Goal: Communication & Community: Answer question/provide support

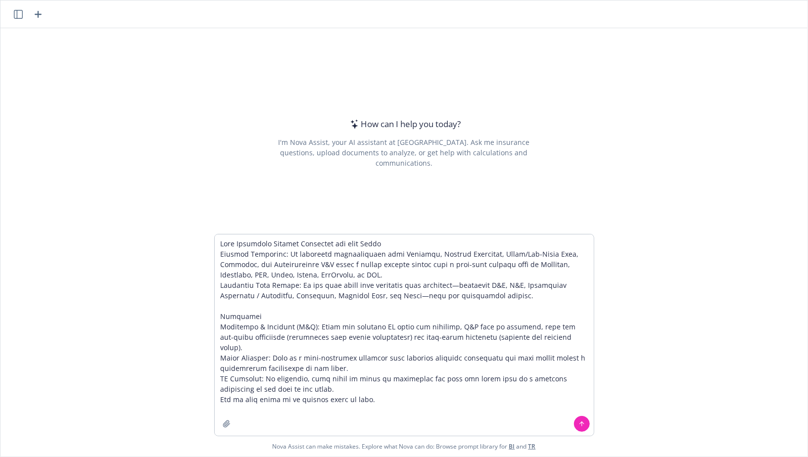
click at [223, 245] on textarea at bounding box center [404, 335] width 379 height 201
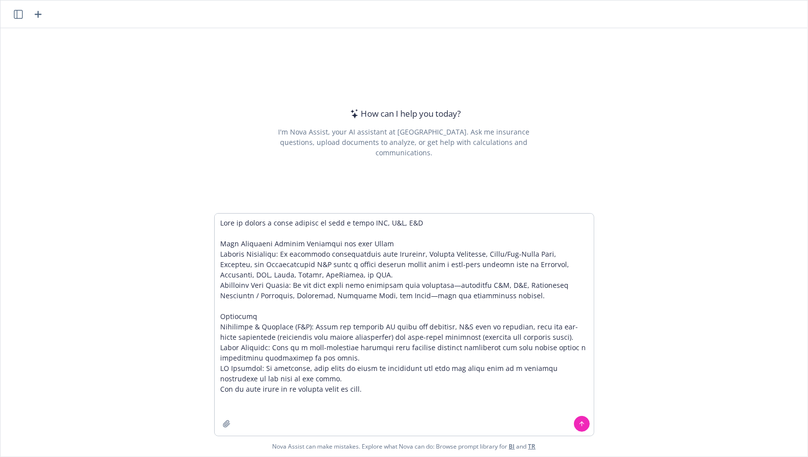
drag, startPoint x: 516, startPoint y: 292, endPoint x: 473, endPoint y: 287, distance: 43.0
click at [473, 288] on textarea at bounding box center [404, 325] width 379 height 222
click at [393, 295] on textarea at bounding box center [404, 325] width 379 height 222
drag, startPoint x: 393, startPoint y: 296, endPoint x: 489, endPoint y: 287, distance: 96.0
click at [489, 287] on textarea at bounding box center [404, 325] width 379 height 222
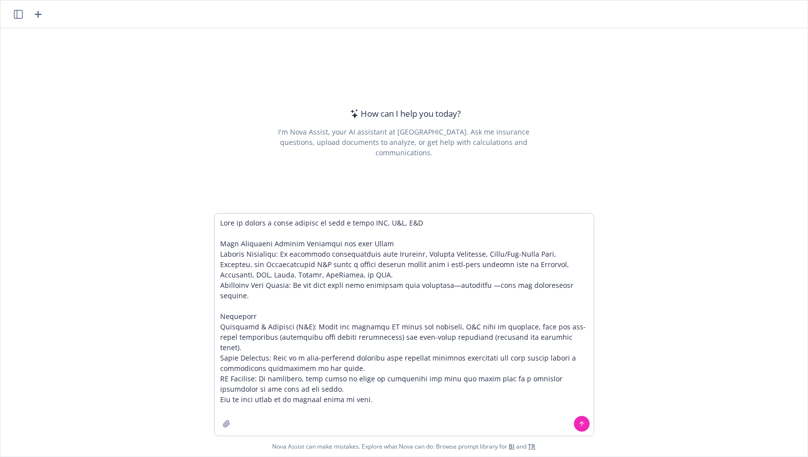
click at [440, 222] on textarea at bounding box center [404, 325] width 379 height 222
drag, startPoint x: 427, startPoint y: 226, endPoint x: 328, endPoint y: 226, distance: 99.0
click at [328, 226] on textarea at bounding box center [404, 325] width 379 height 222
drag, startPoint x: 297, startPoint y: 374, endPoint x: 210, endPoint y: 361, distance: 88.5
click at [210, 361] on div "Nova Assist can make mistakes. Explore what Nova can do: Browse prompt library …" at bounding box center [403, 334] width 807 height 243
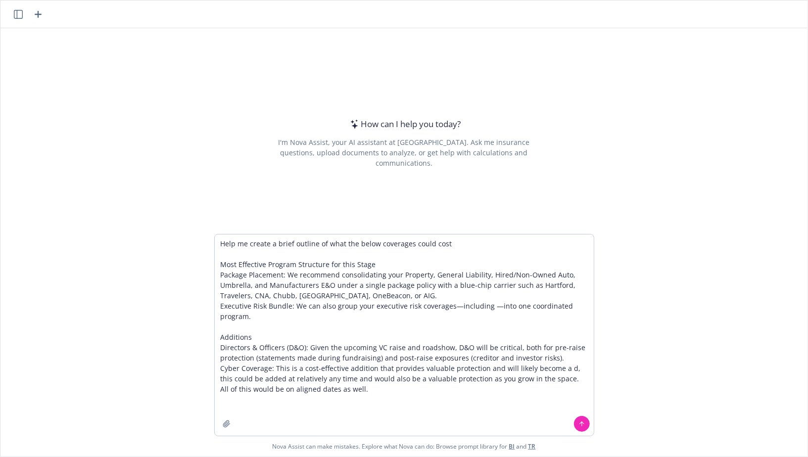
click at [279, 372] on textarea "Help me create a brief outline of what the below coverages could cost Most Effe…" at bounding box center [404, 335] width 379 height 201
click at [279, 355] on textarea "Help me create a brief outline of what the below coverages could cost Most Effe…" at bounding box center [404, 335] width 379 height 201
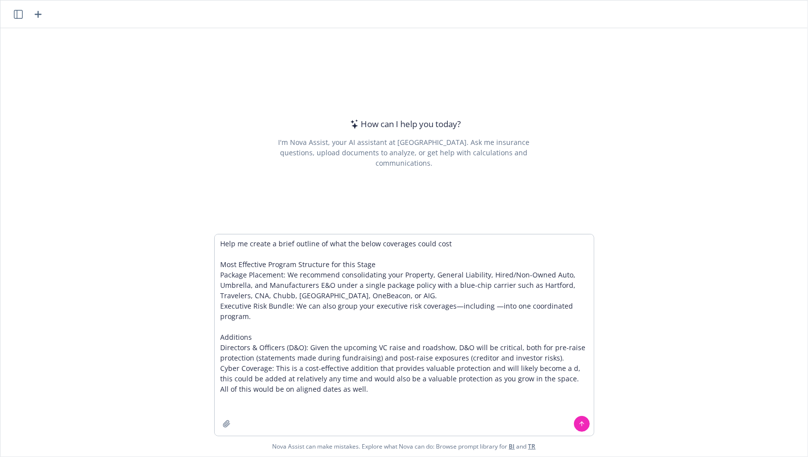
click at [279, 355] on textarea "Help me create a brief outline of what the below coverages could cost Most Effe…" at bounding box center [404, 335] width 379 height 201
click at [327, 355] on textarea "Help me create a brief outline of what the below coverages could cost Most Effe…" at bounding box center [404, 335] width 379 height 201
click at [336, 390] on textarea "Help me create a brief outline of what the below coverages could cost Most Effe…" at bounding box center [404, 335] width 379 height 201
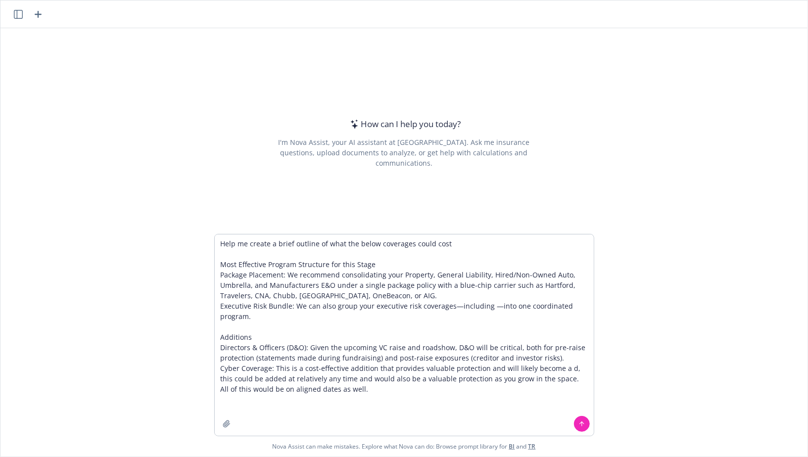
click at [374, 389] on textarea "Help me create a brief outline of what the below coverages could cost Most Effe…" at bounding box center [404, 335] width 379 height 201
click at [459, 239] on textarea "Help me create a brief outline of what the below coverages could cost Most Effe…" at bounding box center [404, 335] width 379 height 201
type textarea "Help me create a brief outline of what the below coverages could cost per secti…"
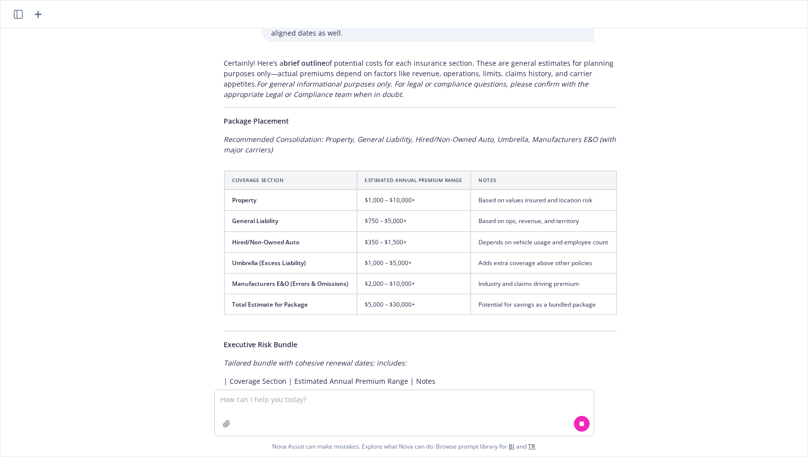
scroll to position [155, 0]
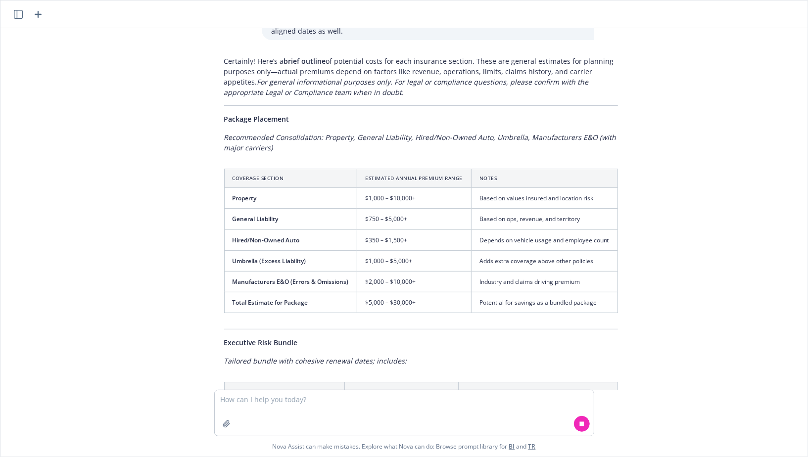
click at [404, 293] on td "$5,000 – $30,000+" at bounding box center [414, 302] width 114 height 21
click at [385, 294] on td "$5,000 – $30,000+" at bounding box center [414, 302] width 114 height 21
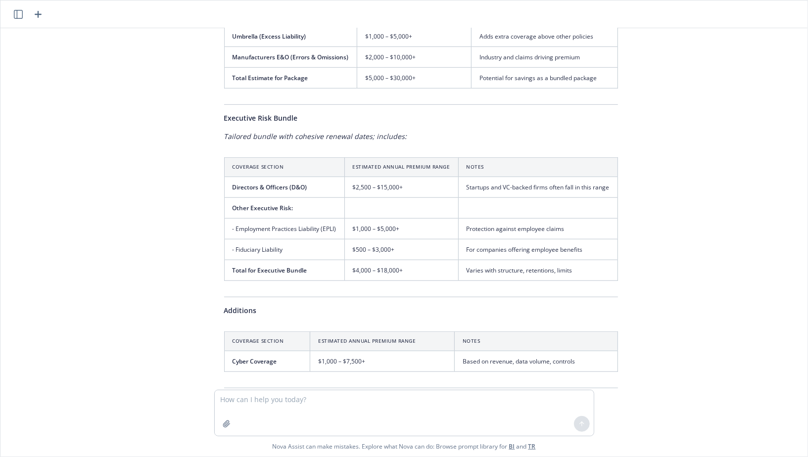
scroll to position [459, 0]
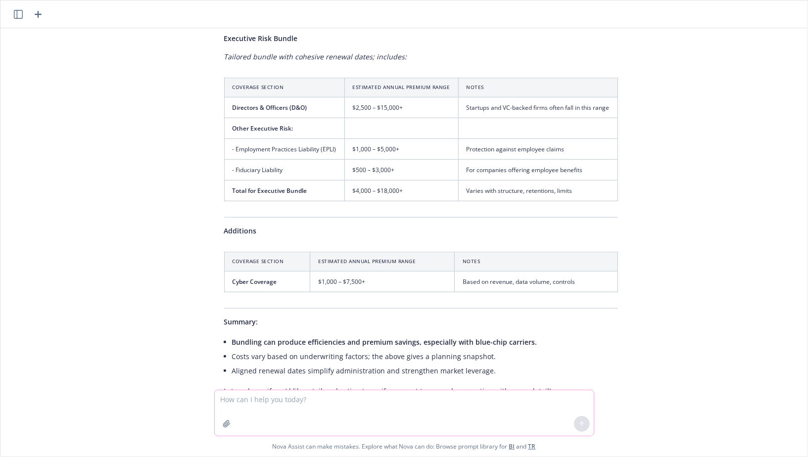
click at [316, 398] on textarea at bounding box center [404, 413] width 379 height 46
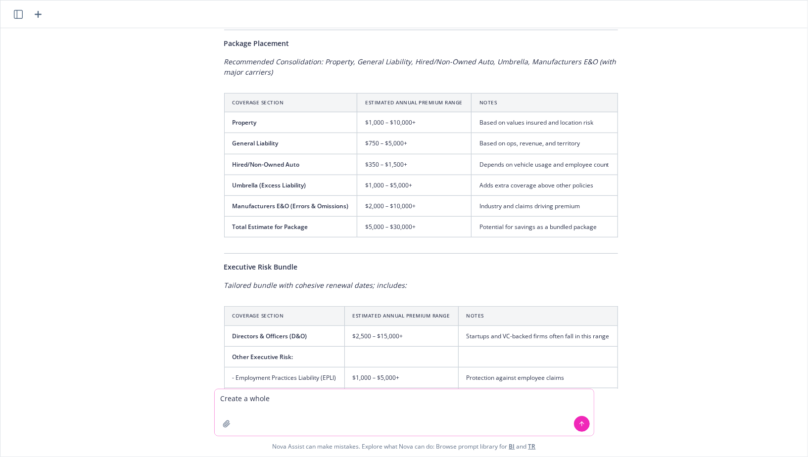
scroll to position [221, 0]
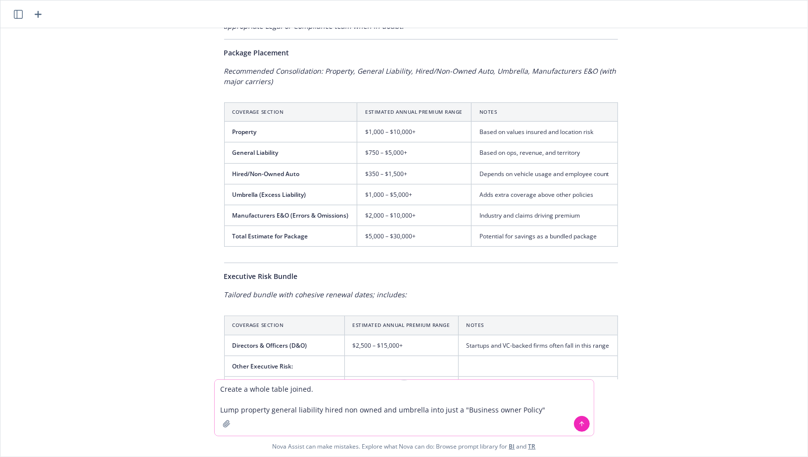
click at [542, 412] on textarea "Create a whole table joined. Lump property general liability hired non owned an…" at bounding box center [404, 408] width 379 height 56
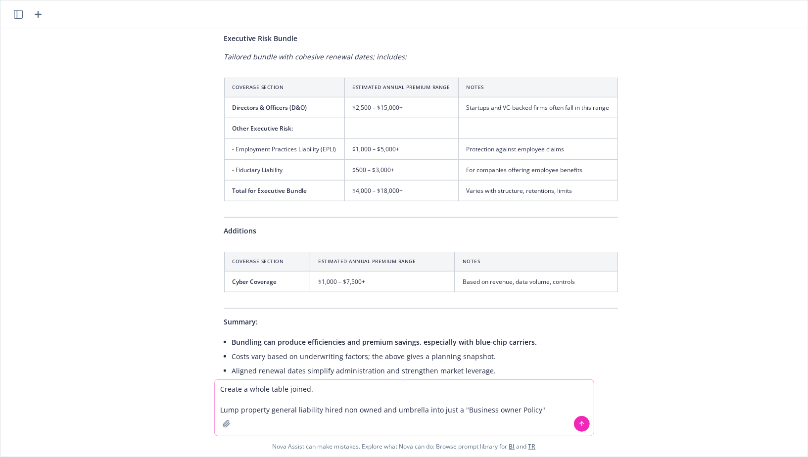
scroll to position [467, 0]
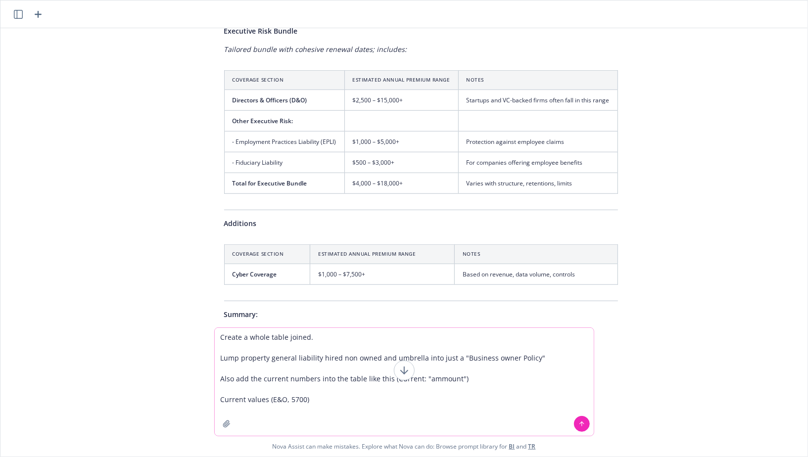
click at [288, 400] on textarea "Create a whole table joined. Lump property general liability hired non owned an…" at bounding box center [404, 382] width 379 height 108
click at [285, 400] on textarea "Create a whole table joined. Lump property general liability hired non owned an…" at bounding box center [404, 382] width 379 height 108
click at [306, 398] on textarea "Create a whole table joined. Lump property general liability hired non owned an…" at bounding box center [404, 382] width 379 height 108
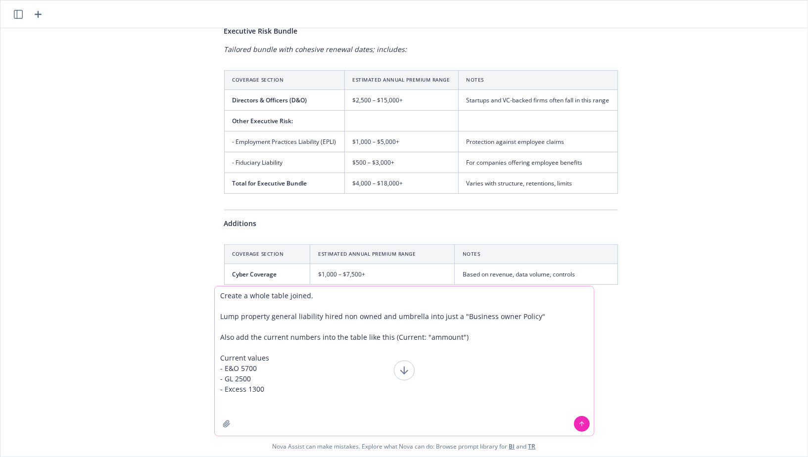
click at [335, 293] on textarea "Create a whole table joined. Lump property general liability hired non owned an…" at bounding box center [404, 361] width 379 height 149
type textarea "Create a whole table joined. Add a row for workers comp as well Lump property g…"
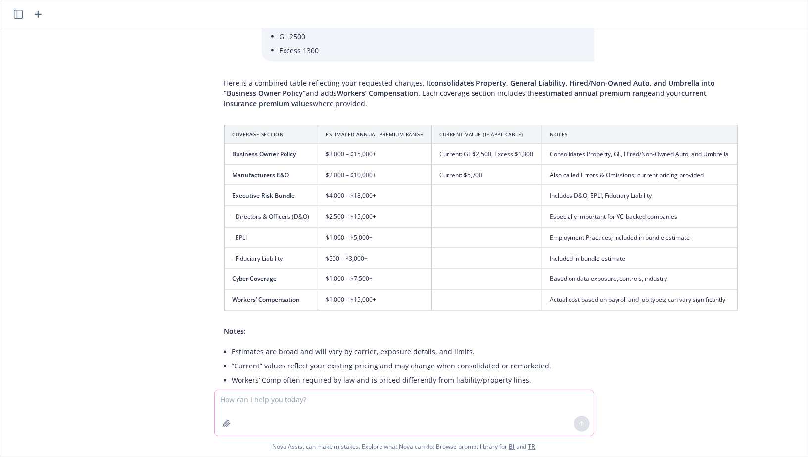
scroll to position [1021, 0]
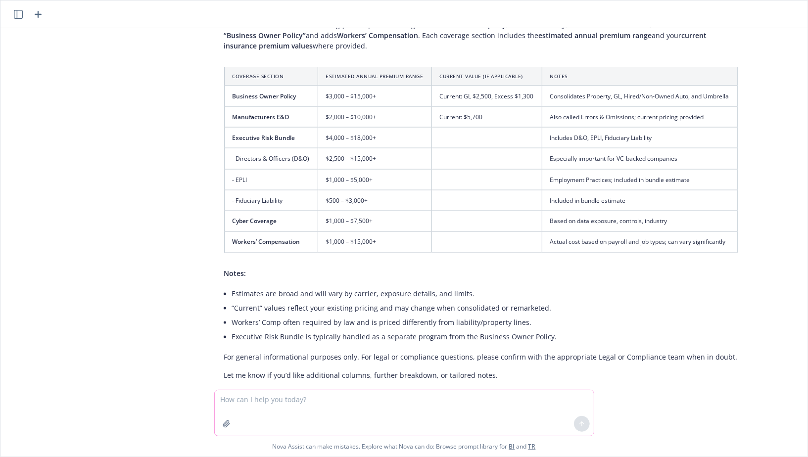
click at [301, 404] on textarea at bounding box center [404, 413] width 379 height 46
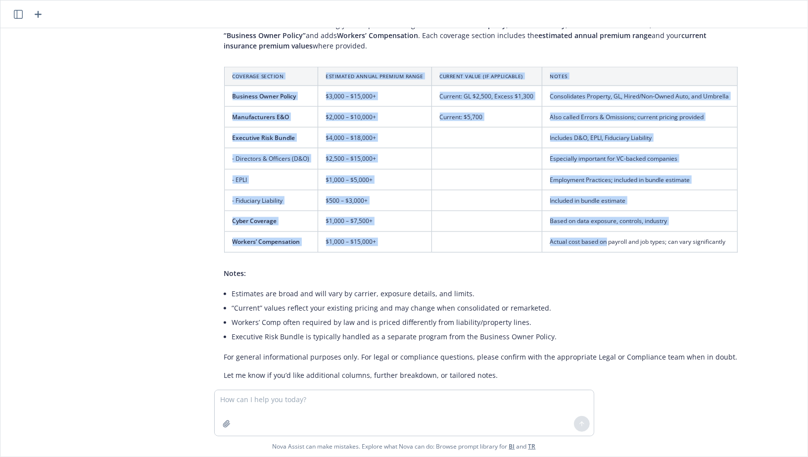
drag, startPoint x: 231, startPoint y: 60, endPoint x: 599, endPoint y: 224, distance: 402.6
click at [600, 223] on table "Coverage Section Estimated Annual Premium Range Current Value (if applicable) N…" at bounding box center [481, 160] width 514 height 186
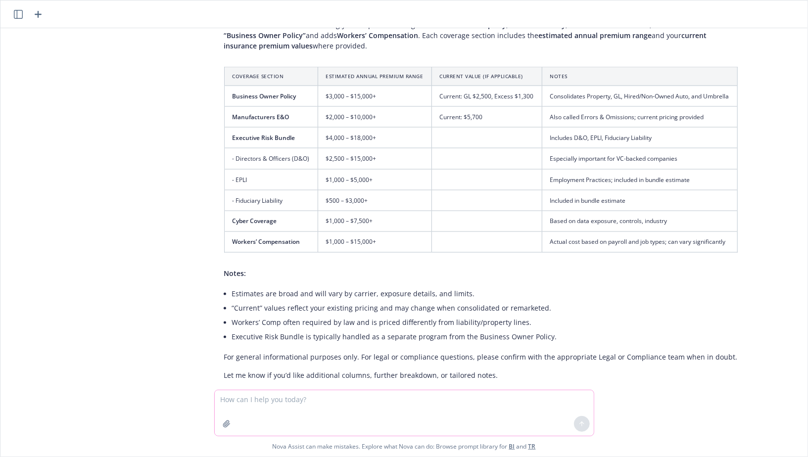
click at [330, 404] on textarea at bounding box center [404, 413] width 379 height 46
type textarea "Add a total row. Decrease the upper ends of the ones over $10k, they are a smal…"
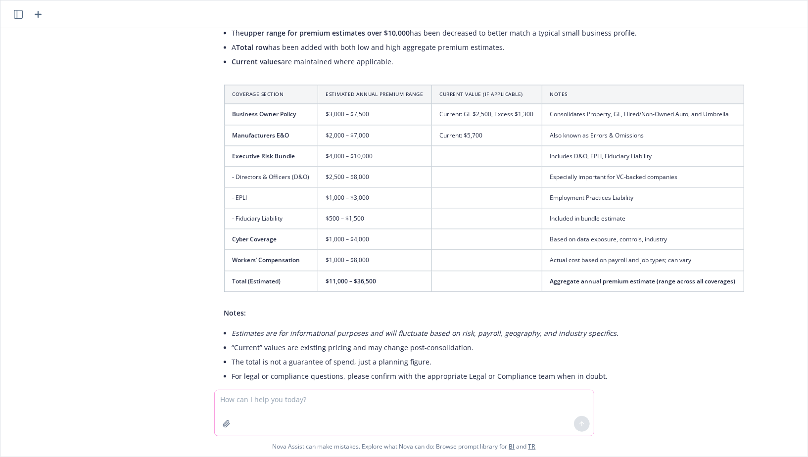
scroll to position [1438, 0]
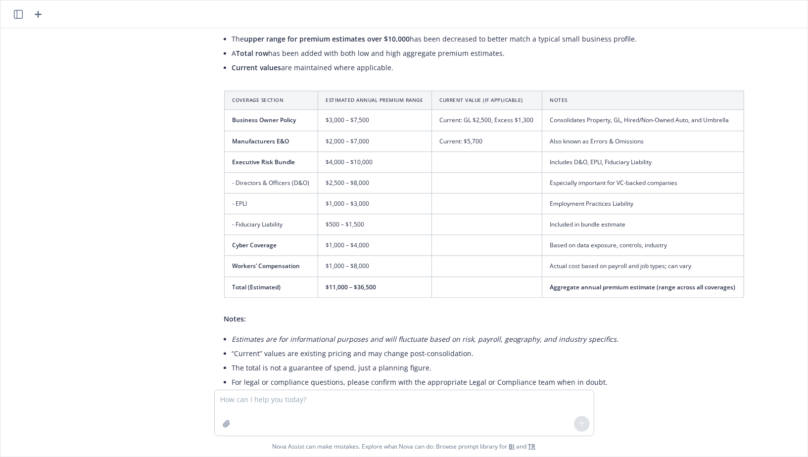
click at [357, 283] on span "$11,000 – $36,500" at bounding box center [351, 287] width 50 height 8
click at [344, 283] on span "$11,000 – $36,500" at bounding box center [351, 287] width 50 height 8
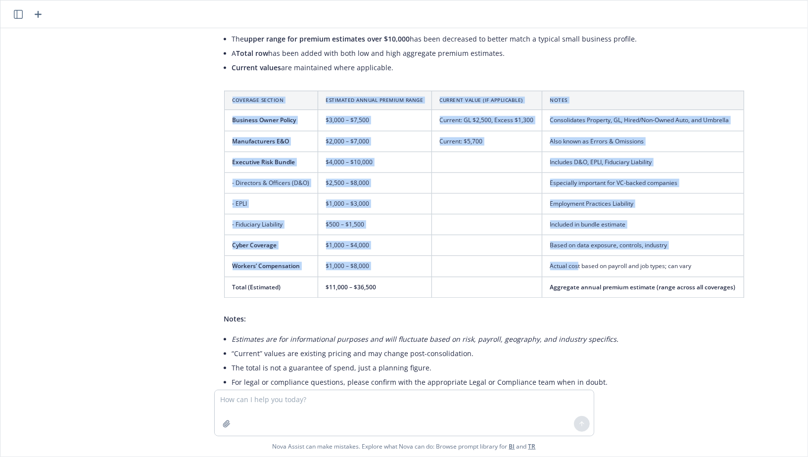
drag, startPoint x: 231, startPoint y: 80, endPoint x: 572, endPoint y: 244, distance: 378.1
click at [573, 244] on table "Coverage Section Estimated Annual Premium Range Current Value (if applicable) N…" at bounding box center [484, 194] width 520 height 207
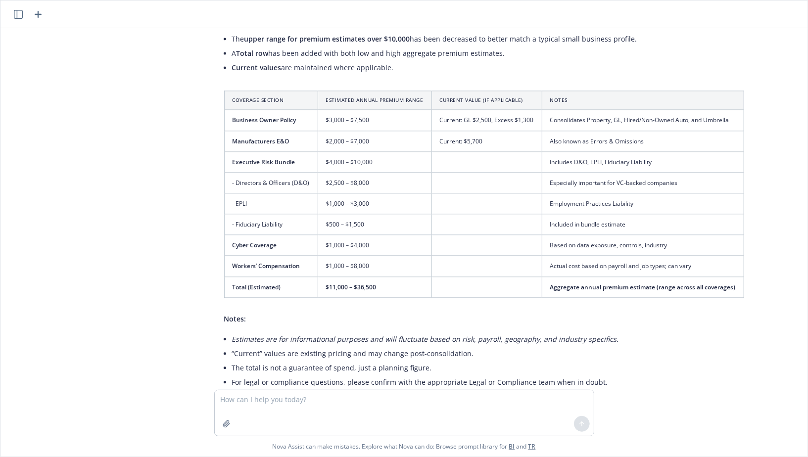
click at [635, 235] on td "Based on data exposure, controls, industry" at bounding box center [643, 245] width 202 height 21
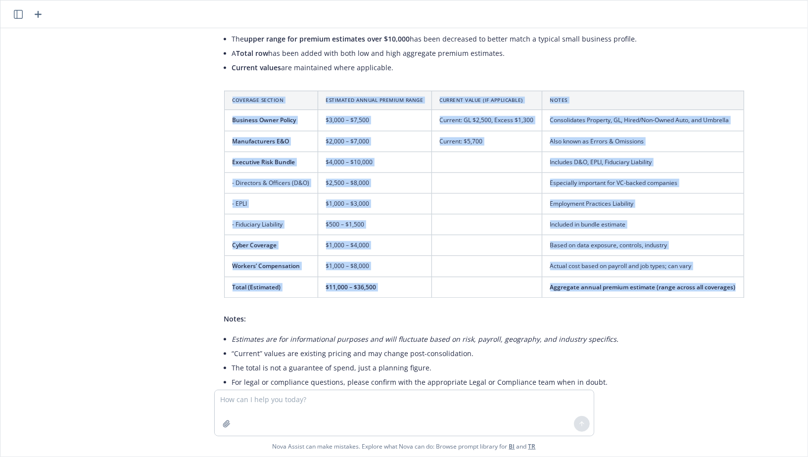
drag, startPoint x: 236, startPoint y: 81, endPoint x: 734, endPoint y: 262, distance: 530.0
click at [734, 262] on table "Coverage Section Estimated Annual Premium Range Current Value (if applicable) N…" at bounding box center [484, 194] width 520 height 207
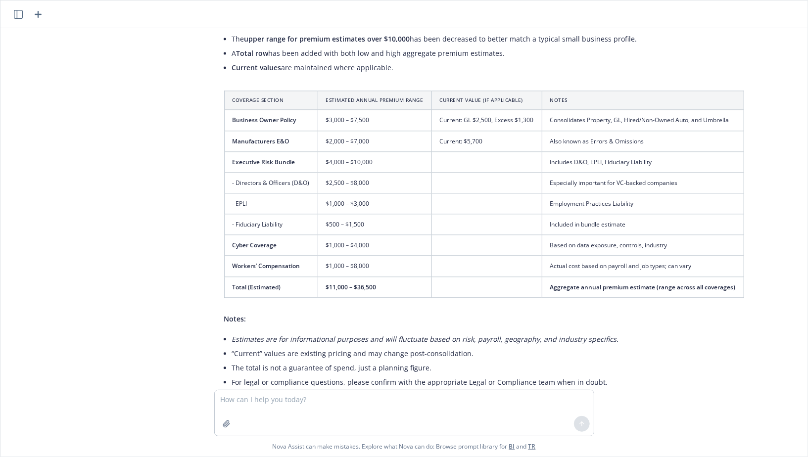
click at [584, 278] on div "Here is the revised table reflecting your requests: The upper range for premium…" at bounding box center [484, 210] width 540 height 402
click at [415, 395] on textarea at bounding box center [404, 413] width 379 height 46
type textarea "Remove the notes"
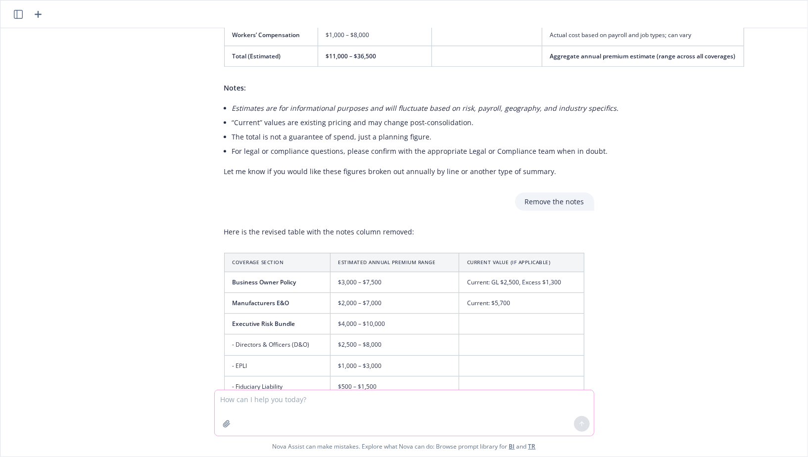
scroll to position [1769, 0]
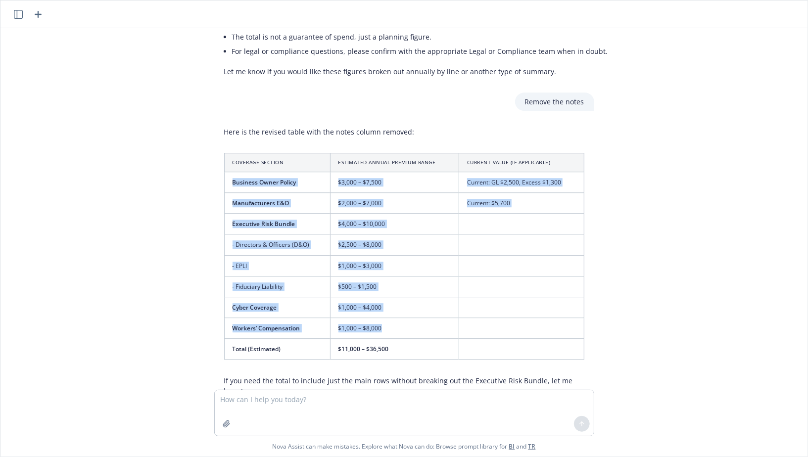
drag, startPoint x: 229, startPoint y: 160, endPoint x: 516, endPoint y: 301, distance: 319.4
click at [516, 300] on tbody "Business Owner Policy $3,000 – $7,500 Current: GL $2,500, Excess $1,300 Manufac…" at bounding box center [404, 266] width 360 height 188
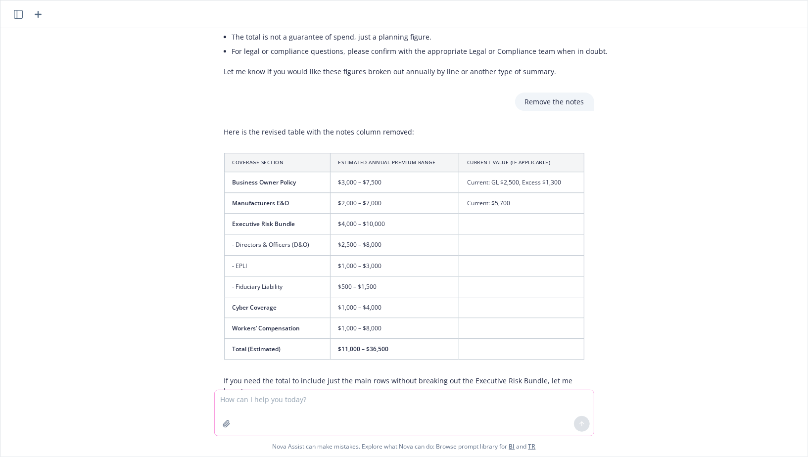
click at [408, 394] on textarea at bounding box center [404, 413] width 379 height 46
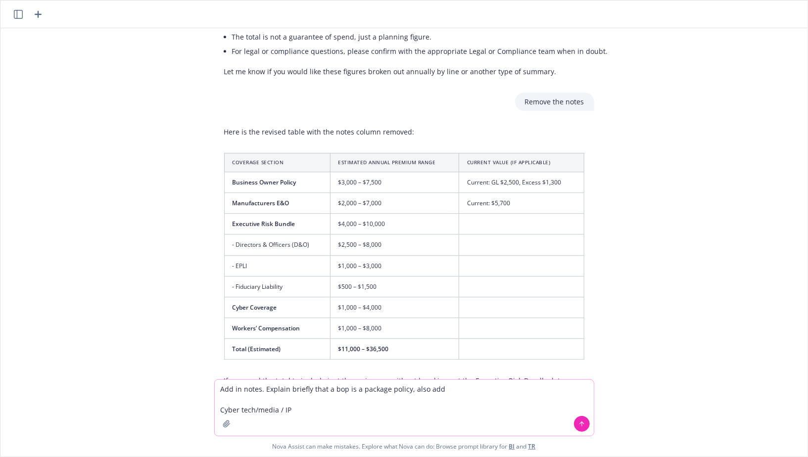
click at [327, 410] on textarea "Add in notes. Explain briefly that a bop is a package policy, also add Cyber te…" at bounding box center [404, 408] width 379 height 56
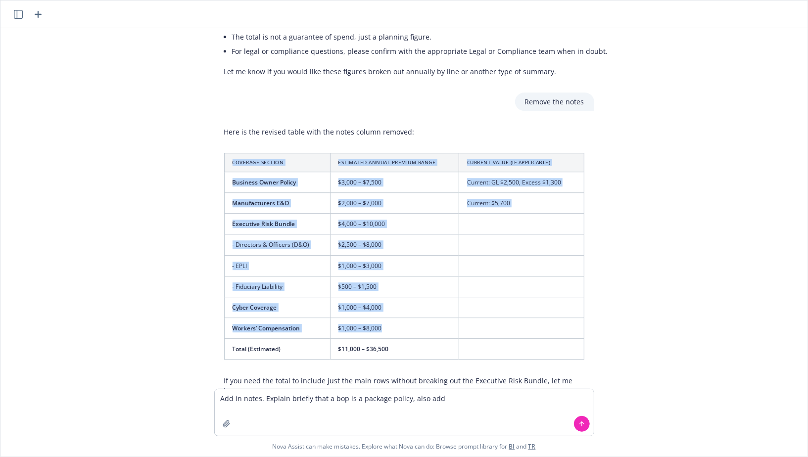
drag, startPoint x: 231, startPoint y: 138, endPoint x: 506, endPoint y: 311, distance: 325.8
click at [506, 311] on table "Coverage Section Estimated Annual Premium Range Current Value (if applicable) B…" at bounding box center [404, 256] width 360 height 207
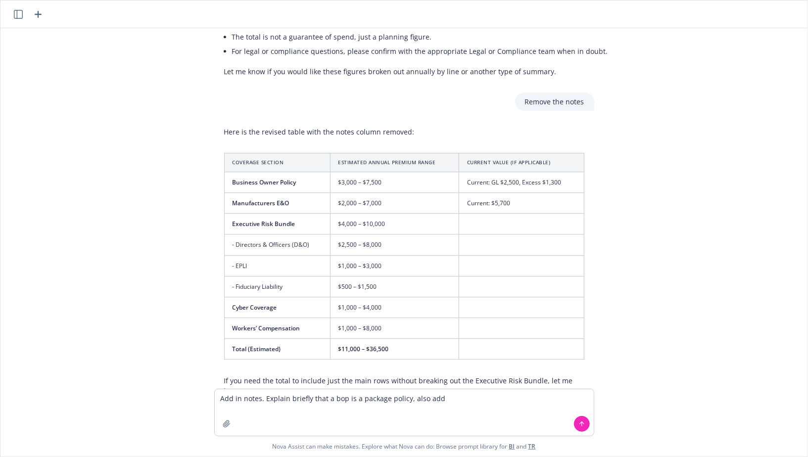
click at [452, 235] on td "$2,500 – $8,000" at bounding box center [394, 245] width 129 height 21
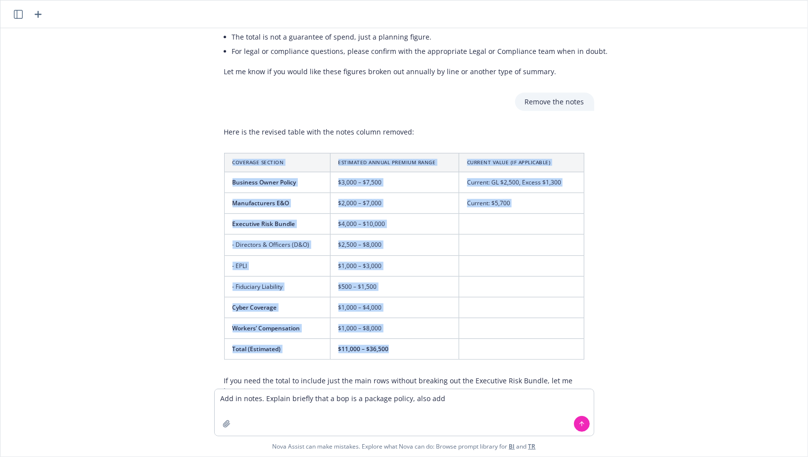
drag, startPoint x: 230, startPoint y: 141, endPoint x: 575, endPoint y: 326, distance: 391.5
click at [575, 326] on table "Coverage Section Estimated Annual Premium Range Current Value (if applicable) B…" at bounding box center [404, 256] width 360 height 207
copy table "Coverage Section Estimated Annual Premium Range Current Value (if applicable) B…"
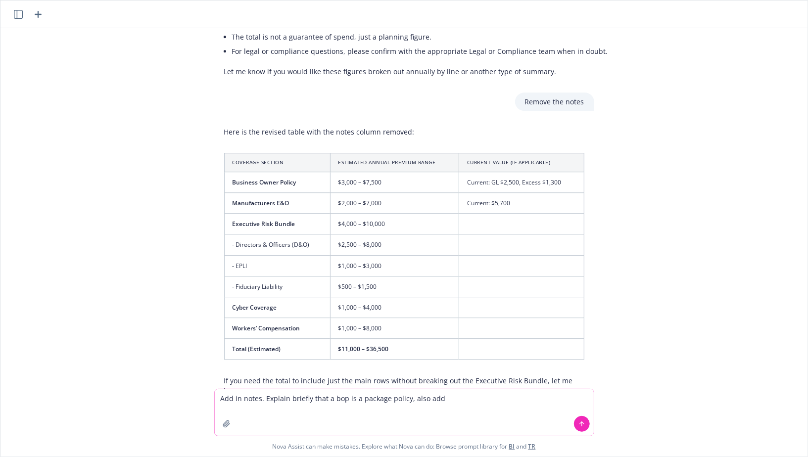
click at [438, 391] on textarea "Add in notes. Explain briefly that a bop is a package policy, also add" at bounding box center [404, 413] width 379 height 47
click at [437, 398] on textarea "Add in notes. Explain briefly that a bop is a package policy, also add" at bounding box center [404, 413] width 379 height 47
paste textarea "Coverage Section Estimated Annual Premium Range Current Value (if applicable) B…"
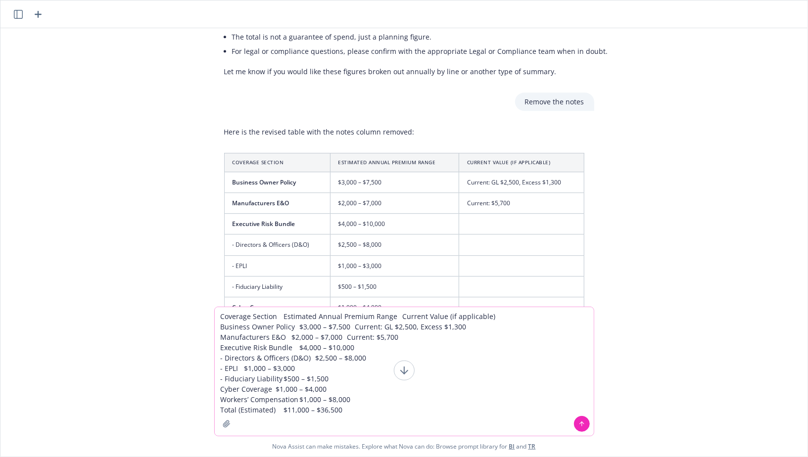
type textarea "Add in notes. Explain briefly that a bop is a package policy, also add"
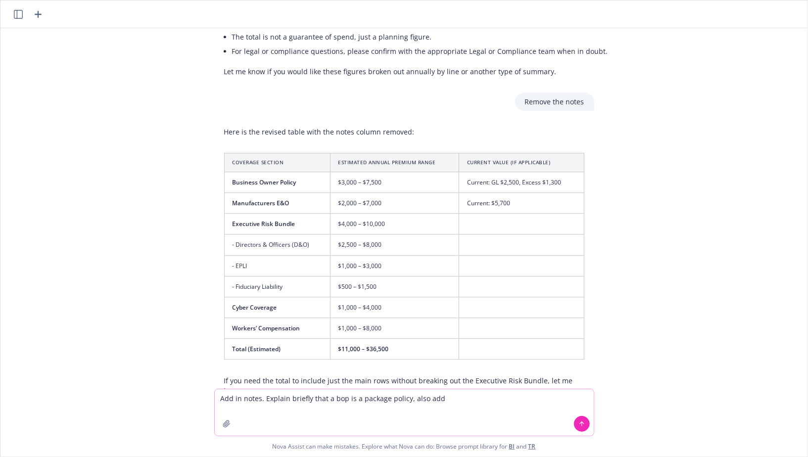
click at [376, 406] on textarea "Add in notes. Explain briefly that a bop is a package policy, also add" at bounding box center [404, 413] width 379 height 47
click at [377, 401] on textarea at bounding box center [404, 413] width 379 height 47
type textarea "Ad"
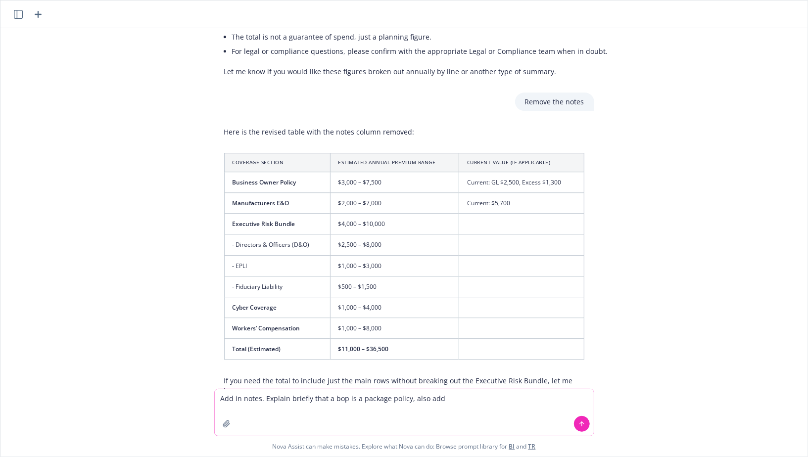
drag, startPoint x: 463, startPoint y: 398, endPoint x: 404, endPoint y: 399, distance: 58.9
click at [405, 399] on textarea "Add in notes. Explain briefly that a bop is a package policy, also add" at bounding box center [404, 413] width 379 height 47
click at [266, 403] on textarea "Add in notes. Explain briefly that a bop is a package policy" at bounding box center [404, 413] width 379 height 47
click at [421, 401] on textarea "Add in notes. Explain briefly that a bop is a package policy" at bounding box center [404, 413] width 379 height 47
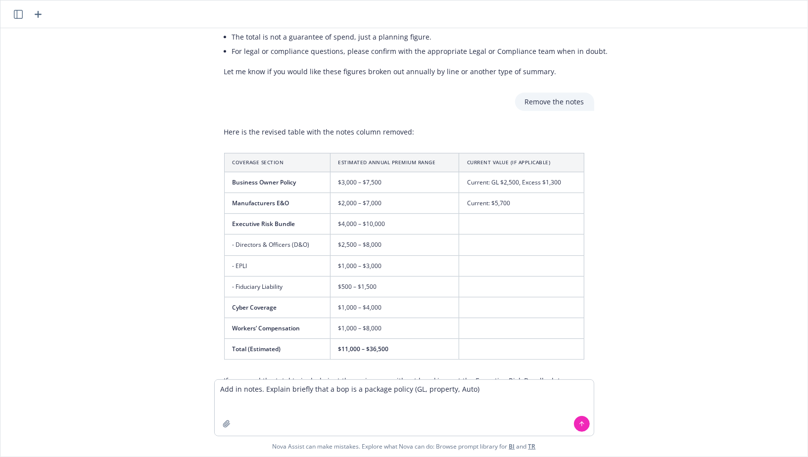
click at [292, 193] on td "Manufacturers E&O" at bounding box center [277, 203] width 106 height 21
click at [325, 214] on td "Executive Risk Bundle" at bounding box center [277, 224] width 106 height 21
click at [328, 396] on textarea "Add in notes. Explain briefly that a bop is a package policy (GL, property, Aut…" at bounding box center [404, 408] width 379 height 56
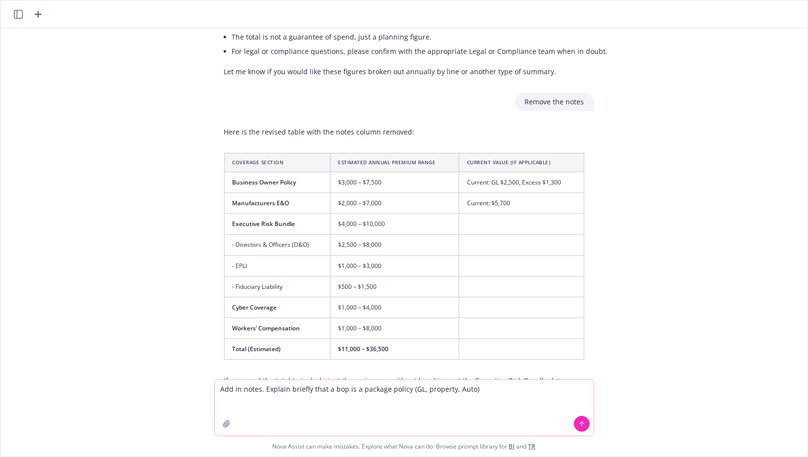
click at [328, 396] on textarea "Add in notes. Explain briefly that a bop is a package policy (GL, property, Aut…" at bounding box center [404, 408] width 379 height 56
click at [432, 395] on textarea "Add in notes. Explain briefly that a bop is a package policy (GL, property, Aut…" at bounding box center [404, 408] width 379 height 56
click at [266, 390] on textarea "Add in notes. Explain briefly that a bop is a package policy (GL, property, Aut…" at bounding box center [404, 408] width 379 height 56
click at [556, 393] on textarea "Add in notes. Remote current column. Explain briefly that a bop is a package po…" at bounding box center [404, 408] width 379 height 56
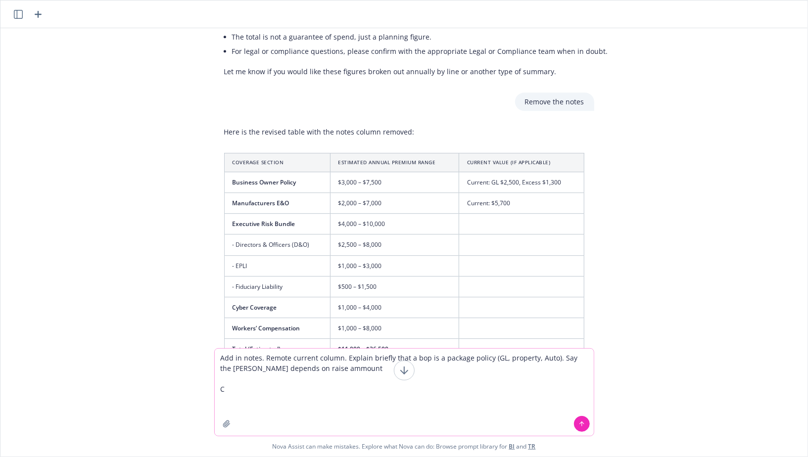
type textarea "Add in notes. Remote current column. Explain briefly that a bop is a package po…"
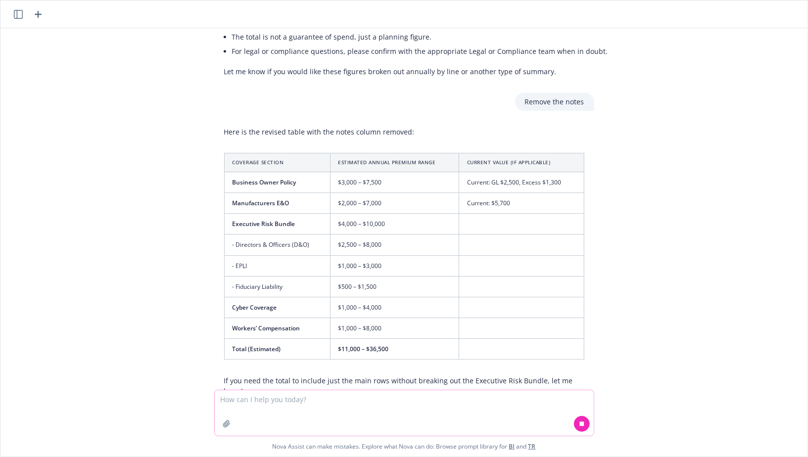
scroll to position [1825, 0]
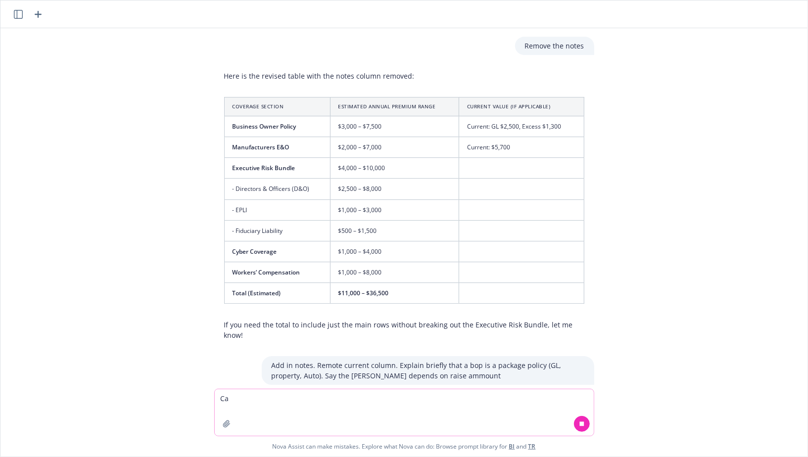
type textarea "C"
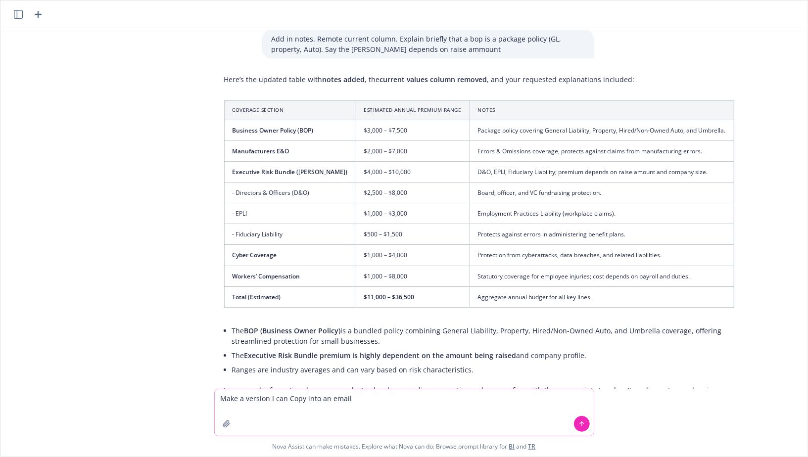
scroll to position [2159, 0]
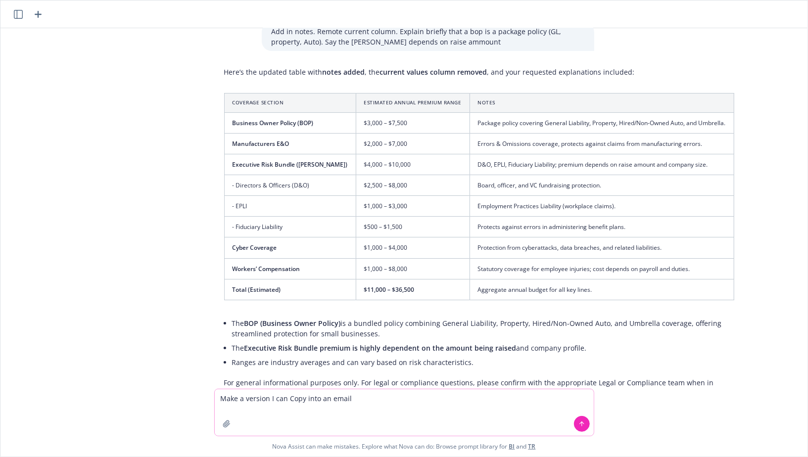
type textarea "Make a version I can Copy into an email"
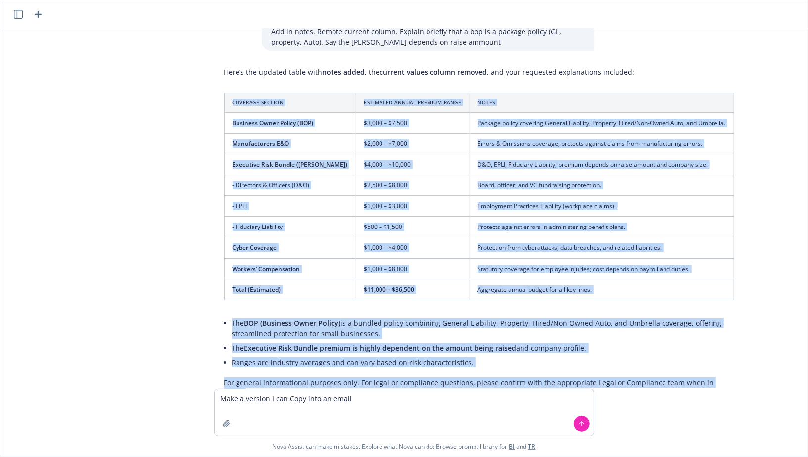
drag, startPoint x: 729, startPoint y: 252, endPoint x: 222, endPoint y: 63, distance: 541.4
click at [222, 63] on div "Help me create a brief outline of what the below coverages could cost per secti…" at bounding box center [403, 208] width 807 height 361
click at [222, 63] on div "Here’s the updated table with notes added , the current values column removed ,…" at bounding box center [479, 233] width 530 height 340
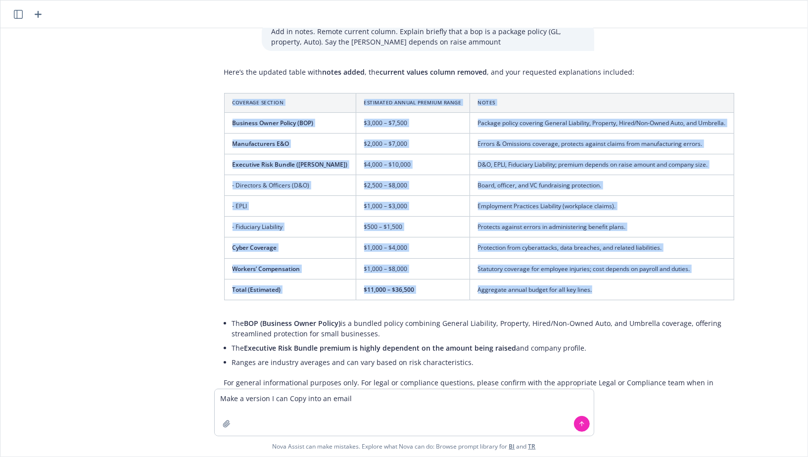
drag, startPoint x: 230, startPoint y: 66, endPoint x: 642, endPoint y: 253, distance: 452.7
click at [642, 253] on table "Coverage Section Estimated Annual Premium Range Notes Business Owner Policy (BO…" at bounding box center [479, 196] width 510 height 207
copy table "Coverage Section Estimated Annual Premium Range Notes Business Owner Policy (BO…"
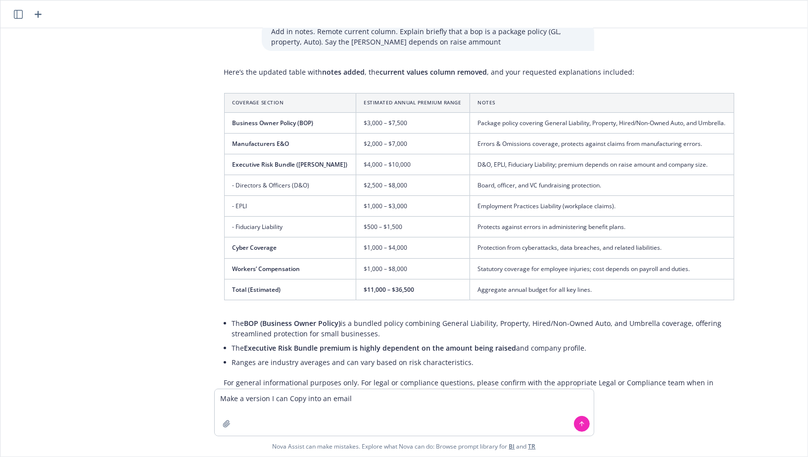
click at [390, 258] on td "$1,000 – $8,000" at bounding box center [413, 268] width 114 height 21
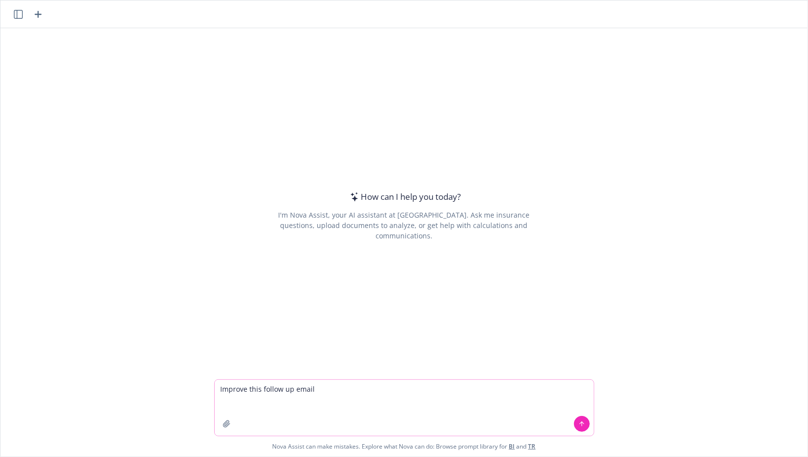
paste textarea
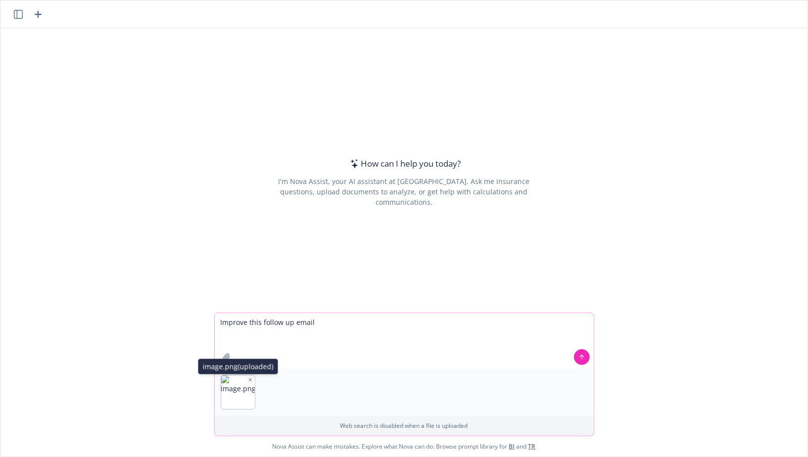
click at [250, 383] on icon "button" at bounding box center [250, 380] width 5 height 5
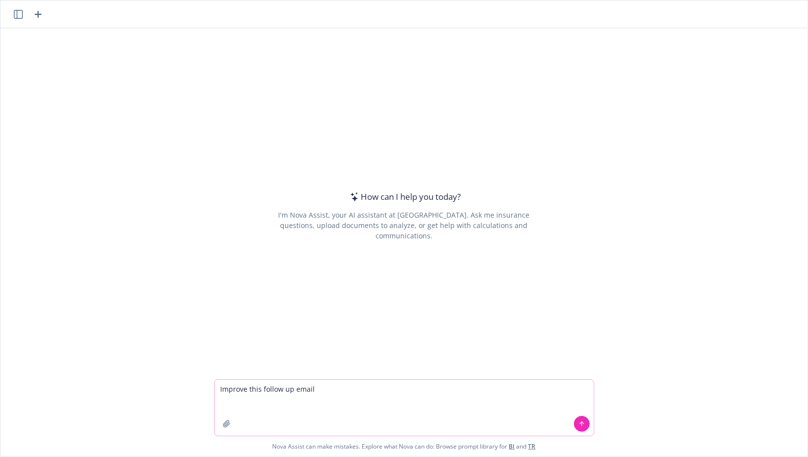
click at [245, 412] on textarea "Improve this follow up email" at bounding box center [404, 408] width 379 height 56
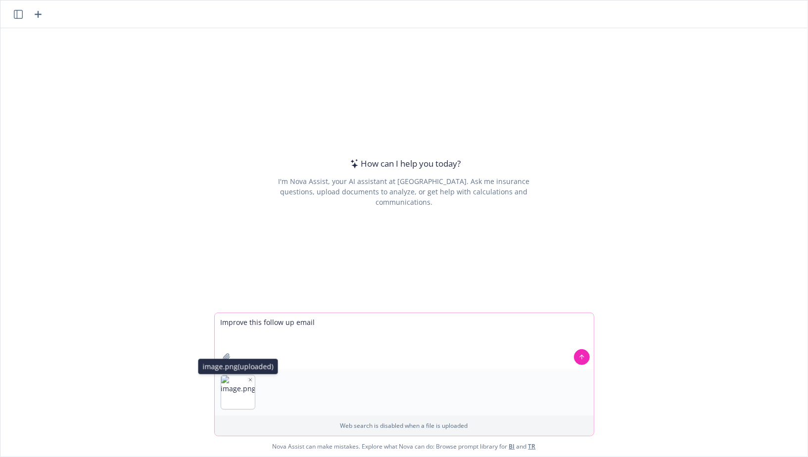
click at [249, 380] on icon "button" at bounding box center [250, 380] width 5 height 5
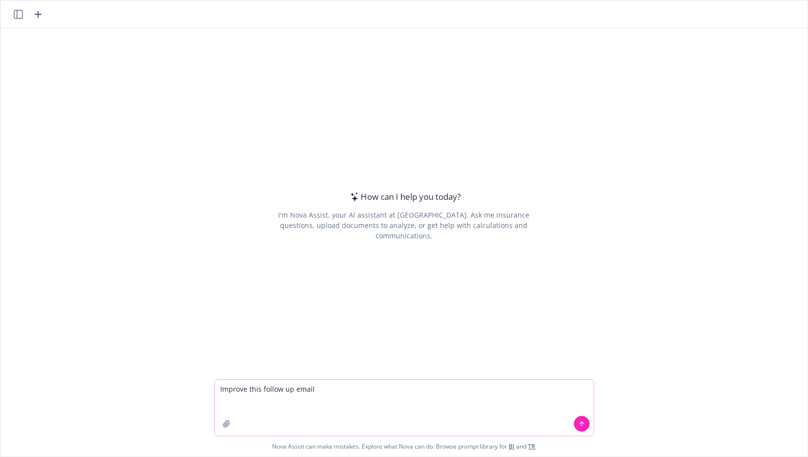
paste textarea "Hi Niclas and Ilija, It was great to catch up with you both just now! If you co…"
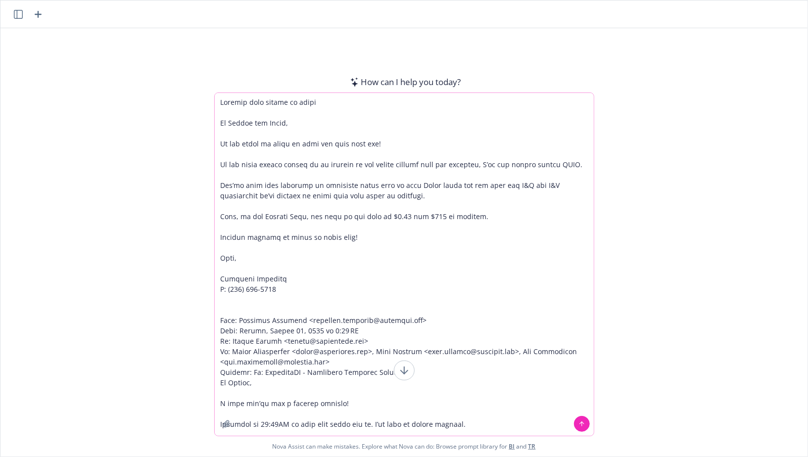
type textarea "Improve this follow up email Hi Niclas and Ilija, It was great to catch up with…"
click at [584, 425] on icon at bounding box center [582, 424] width 7 height 7
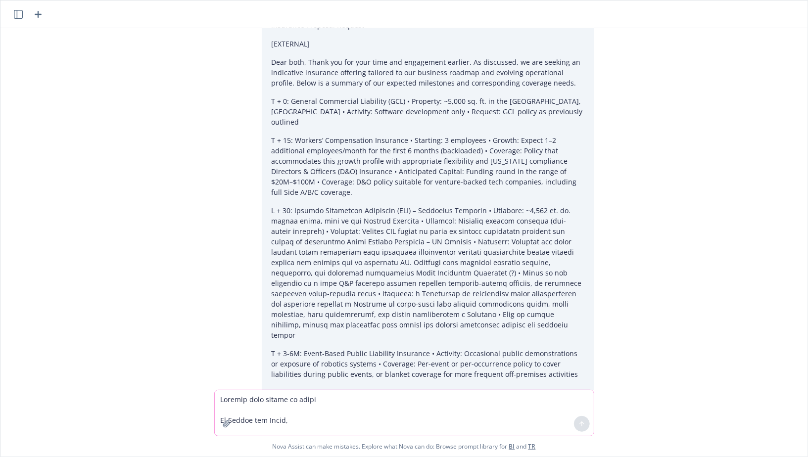
scroll to position [6331, 0]
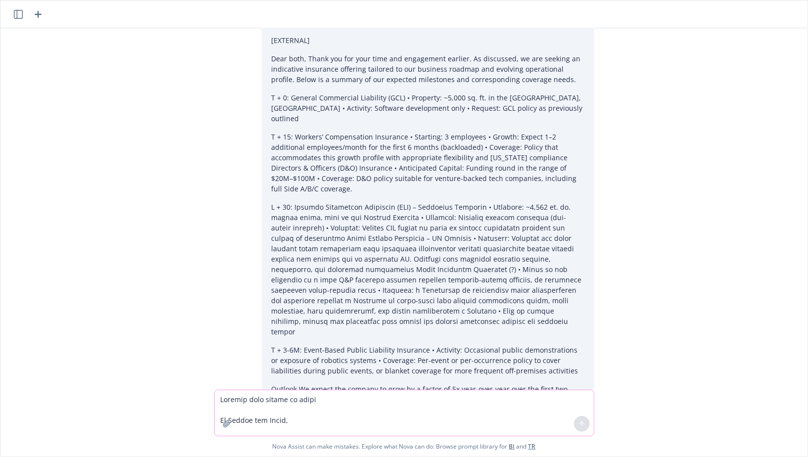
drag, startPoint x: 277, startPoint y: 348, endPoint x: 225, endPoint y: 145, distance: 209.9
copy div "Hi Niclas and Ilija, It was great speaking with you both earlier—thanks again f…"
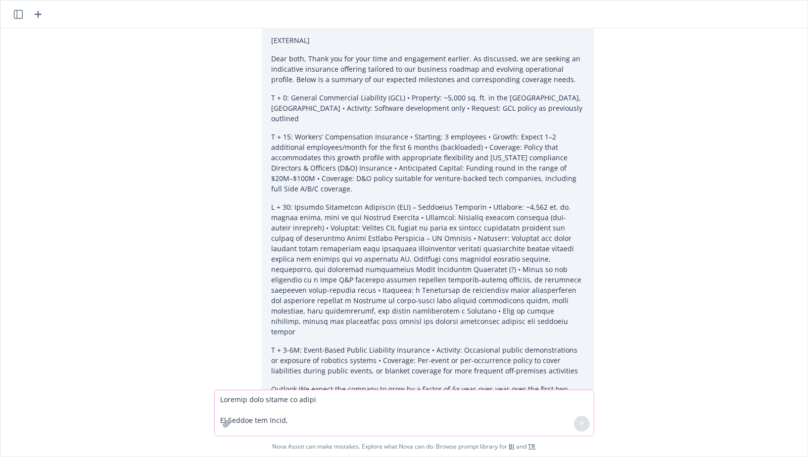
copy div "To keep things moving, please confirm in writing if you’d like us to proceed wi…"
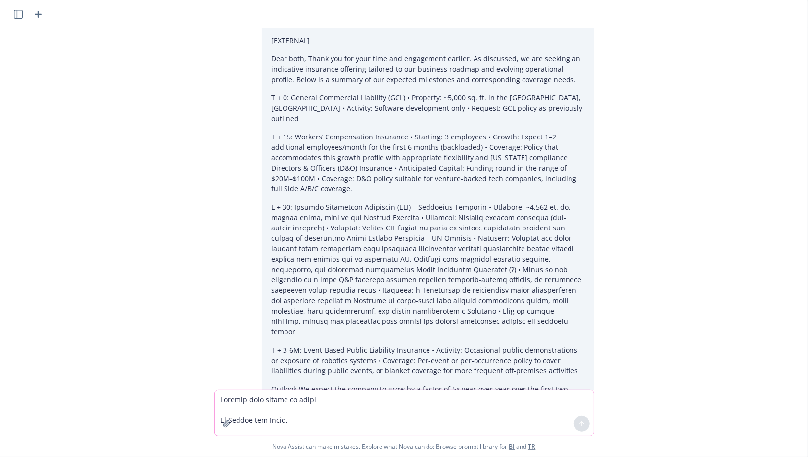
drag, startPoint x: 377, startPoint y: 231, endPoint x: 407, endPoint y: 217, distance: 33.9
copy p "Please let me know if you have any trouble accessing this or have questions on …"
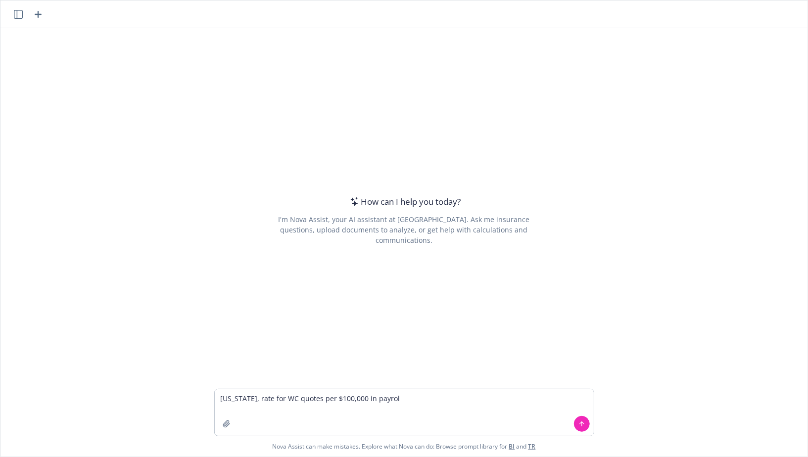
type textarea "california, rate for WC quotes per $100,000 in payroll"
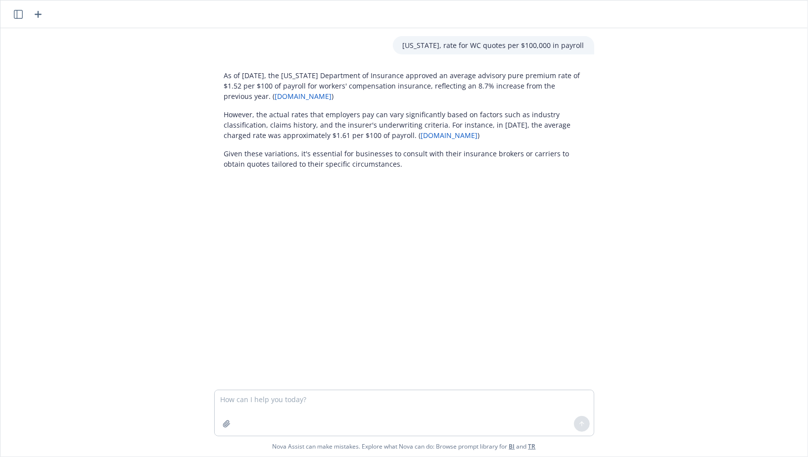
click at [280, 404] on textarea at bounding box center [404, 413] width 379 height 46
type textarea "give it in 100k"
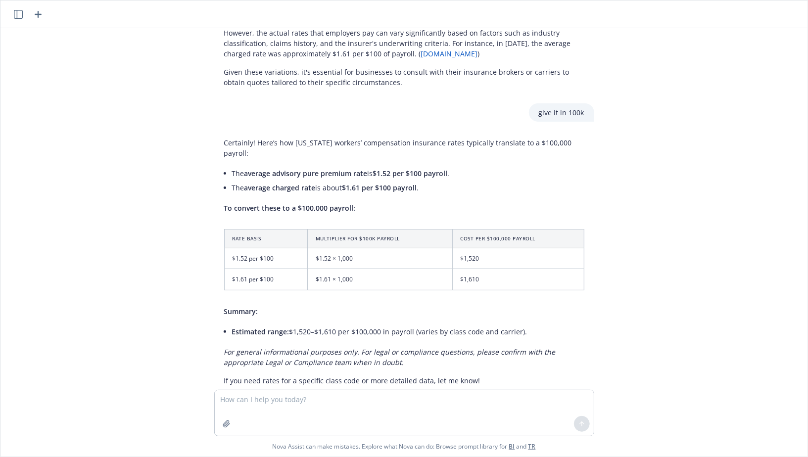
scroll to position [93, 0]
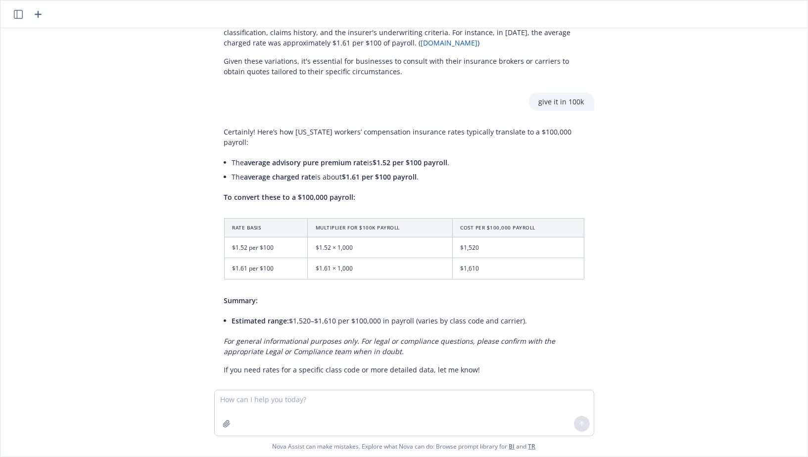
click at [358, 314] on li "Estimated range: $1,520–$1,610 per $100,000 in payroll (varies by class code an…" at bounding box center [408, 321] width 352 height 14
click at [334, 314] on li "Estimated range: $1,520–$1,610 per $100,000 in payroll (varies by class code an…" at bounding box center [408, 321] width 352 height 14
click at [341, 340] on em "For general informational purposes only. For legal or compliance questions, ple…" at bounding box center [390, 347] width 332 height 20
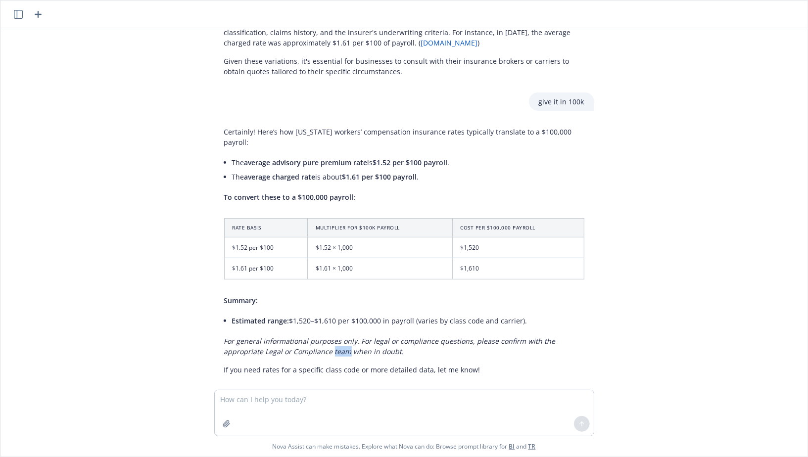
click at [341, 340] on em "For general informational purposes only. For legal or compliance questions, ple…" at bounding box center [390, 347] width 332 height 20
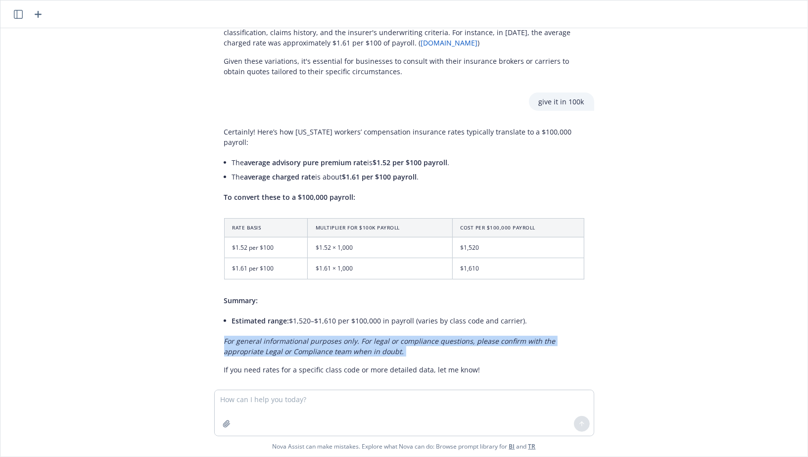
click at [341, 340] on em "For general informational purposes only. For legal or compliance questions, ple…" at bounding box center [390, 347] width 332 height 20
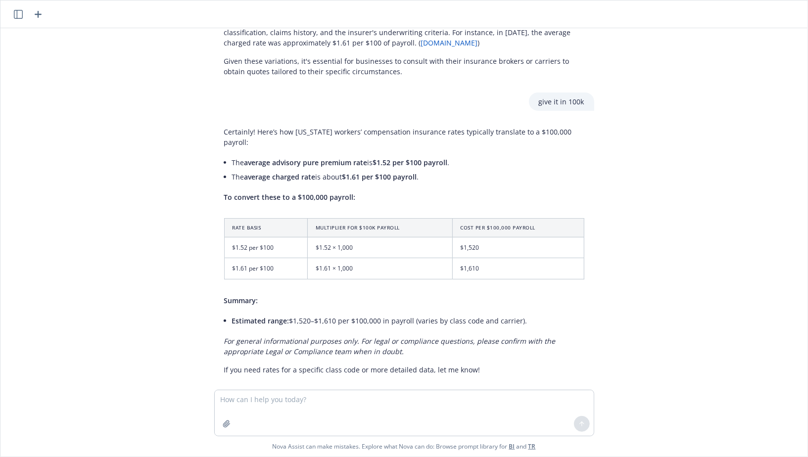
click at [311, 340] on em "For general informational purposes only. For legal or compliance questions, ple…" at bounding box center [390, 347] width 332 height 20
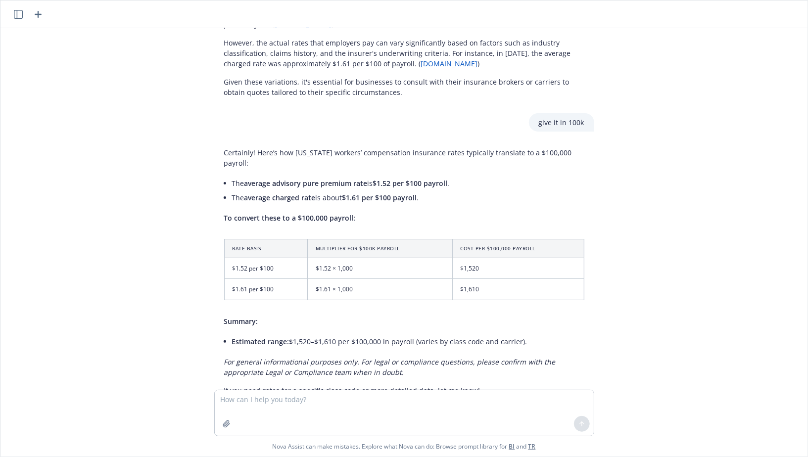
scroll to position [65, 0]
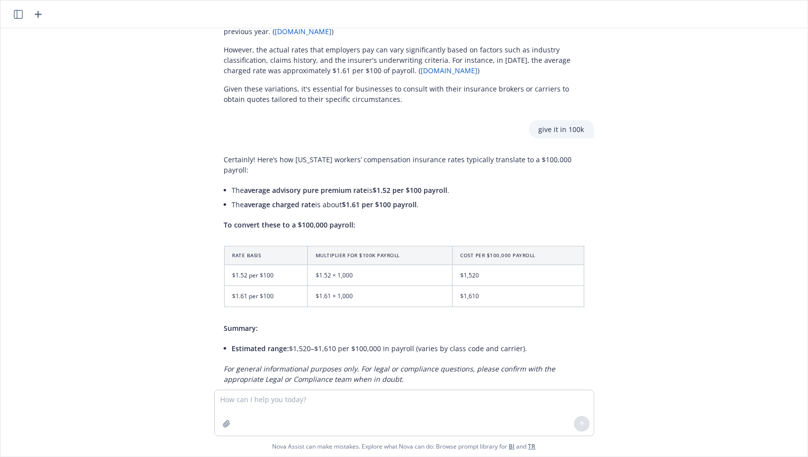
click at [38, 16] on icon "button" at bounding box center [38, 14] width 7 height 7
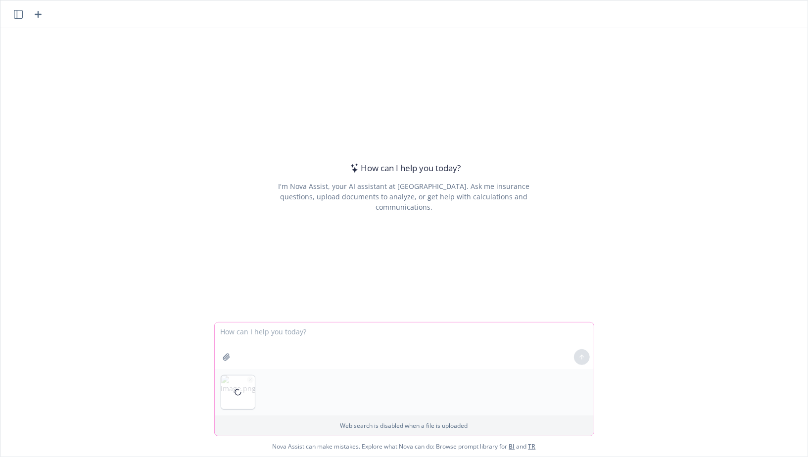
click at [250, 382] on icon "button" at bounding box center [250, 380] width 5 height 5
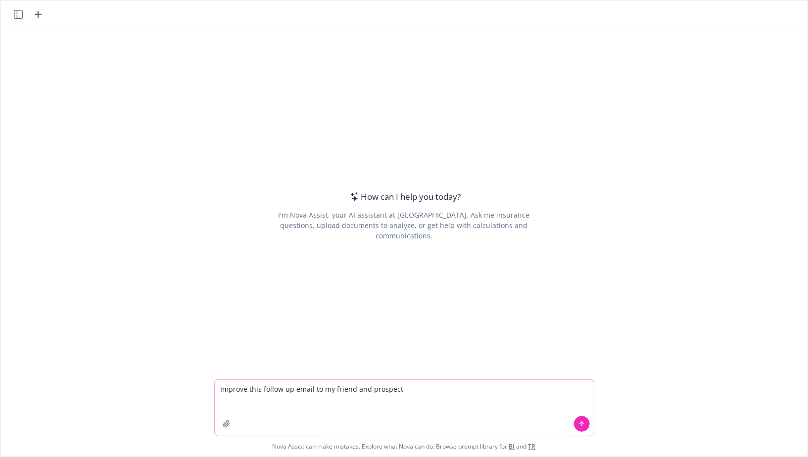
paste textarea
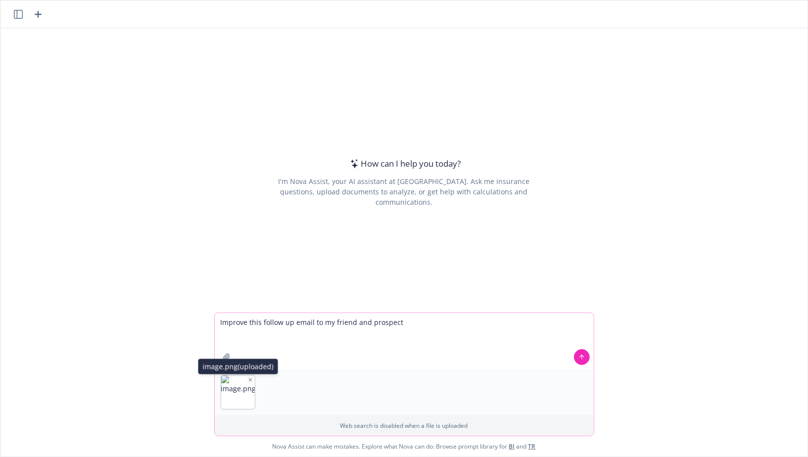
click at [250, 380] on icon "button" at bounding box center [250, 380] width 5 height 5
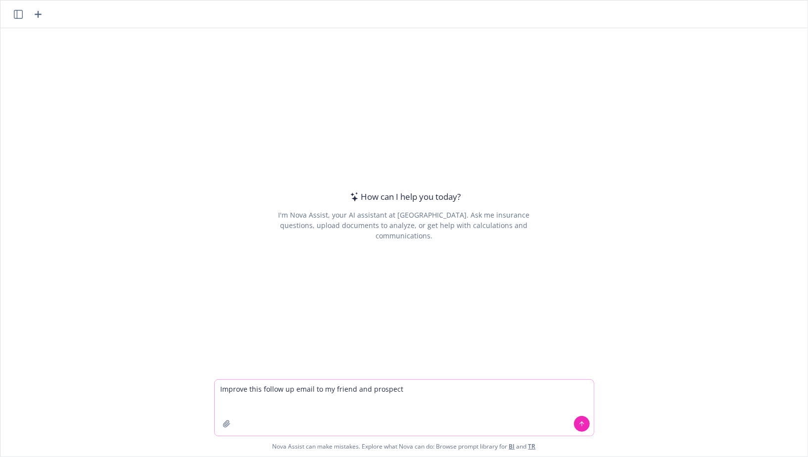
paste textarea "Hi Keeley, I hope that your week is off to a stellar start! Just dropping you a…"
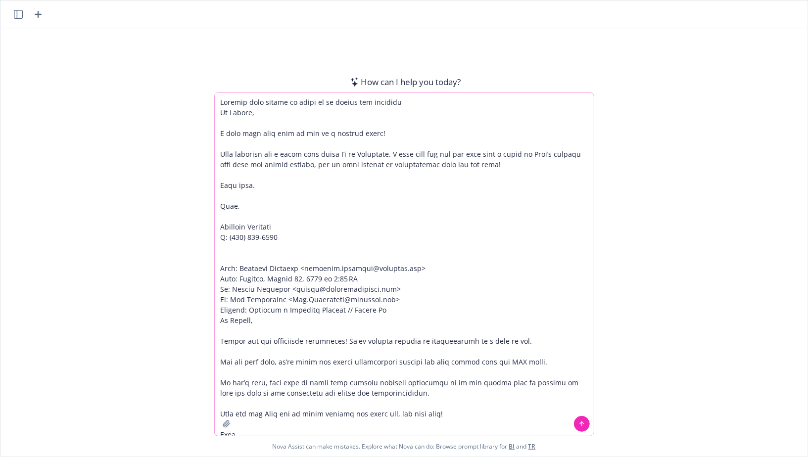
type textarea "Improve this follow up email to my friend and prospect Hi Keeley, I hope that y…"
click at [584, 424] on icon at bounding box center [582, 424] width 7 height 7
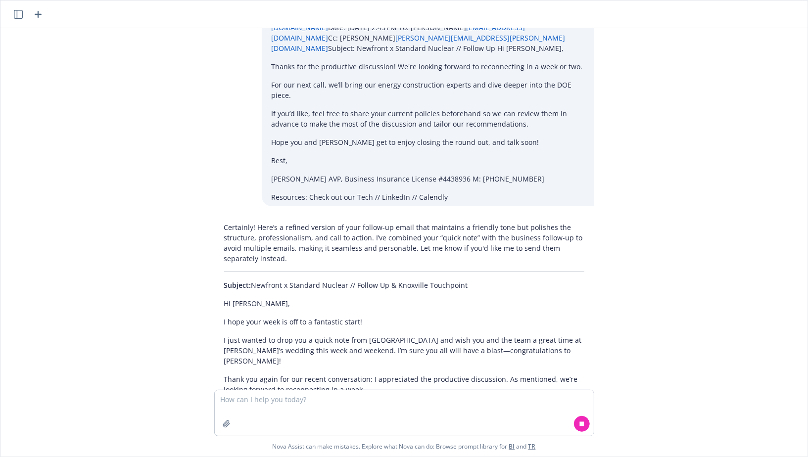
scroll to position [169, 0]
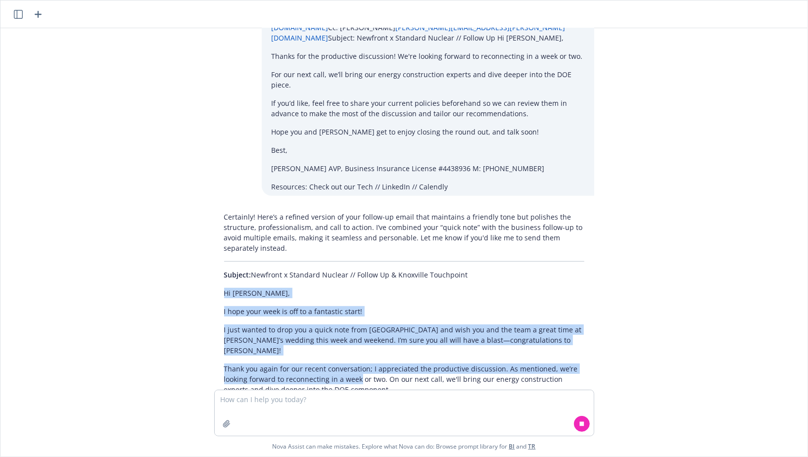
drag, startPoint x: 221, startPoint y: 269, endPoint x: 370, endPoint y: 358, distance: 172.9
click at [370, 358] on div "Certainly! Here’s a refined version of your follow-up email that maintains a fr…" at bounding box center [404, 327] width 380 height 238
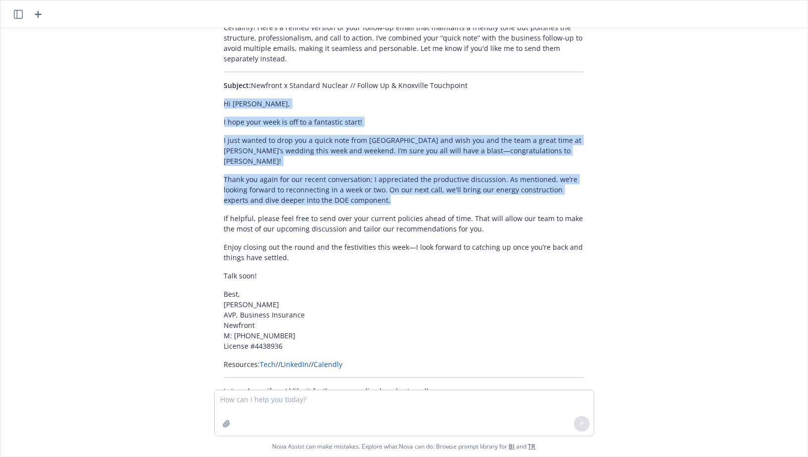
scroll to position [360, 0]
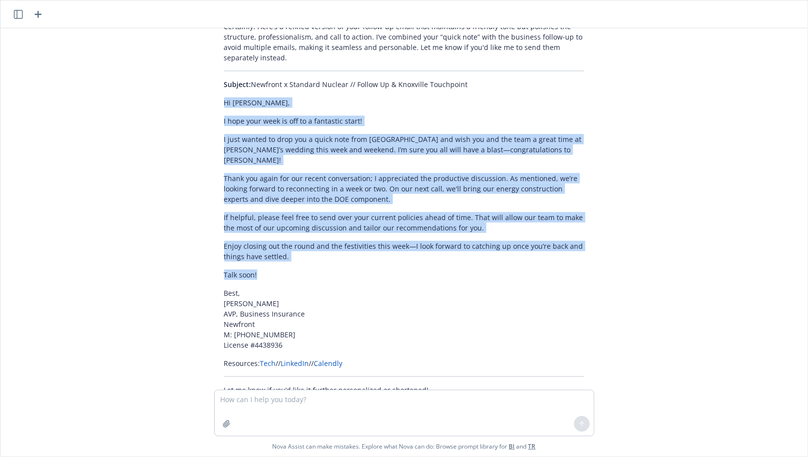
click at [268, 270] on p "Talk soon!" at bounding box center [404, 275] width 360 height 10
click at [256, 288] on p "Best, Marshall Williams AVP, Business Insurance Newfront M: (917) 386-5780 Lice…" at bounding box center [404, 319] width 360 height 62
copy div "Hi Keeley, I hope your week is off to a fantastic start! I just wanted to drop …"
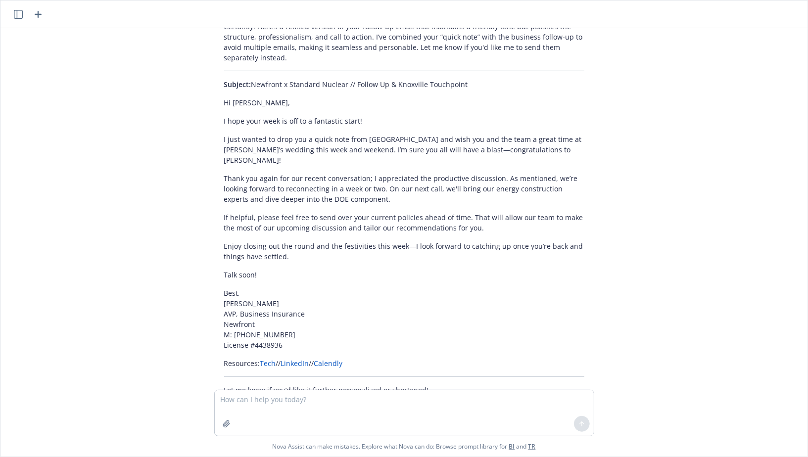
click at [457, 140] on div "Certainly! Here’s a refined version of your follow-up email that maintains a fr…" at bounding box center [404, 208] width 380 height 382
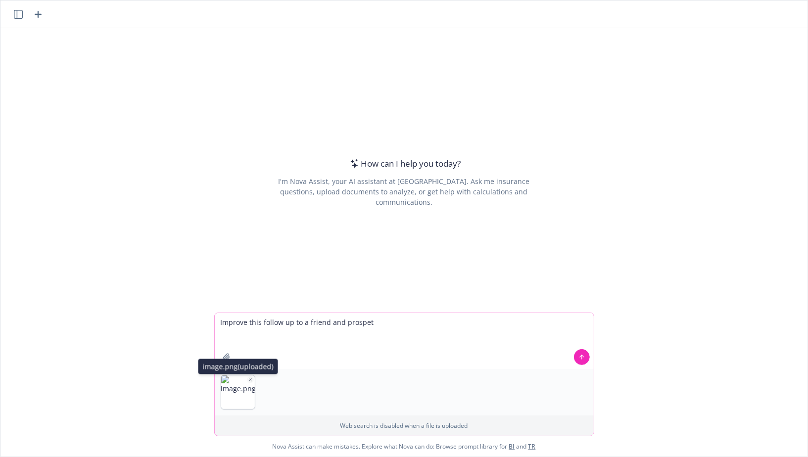
click at [251, 380] on icon "button" at bounding box center [250, 380] width 5 height 5
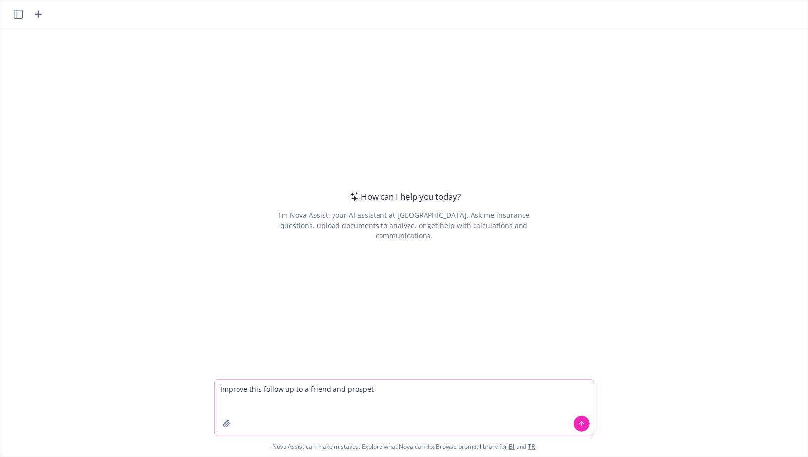
paste textarea "Hello Gentleman, @Jake Brown I hope that you had a great trip down to Houston /…"
type textarea "Improve this follow up to a friend and prospet Hello Gentleman, @Jake Brown I h…"
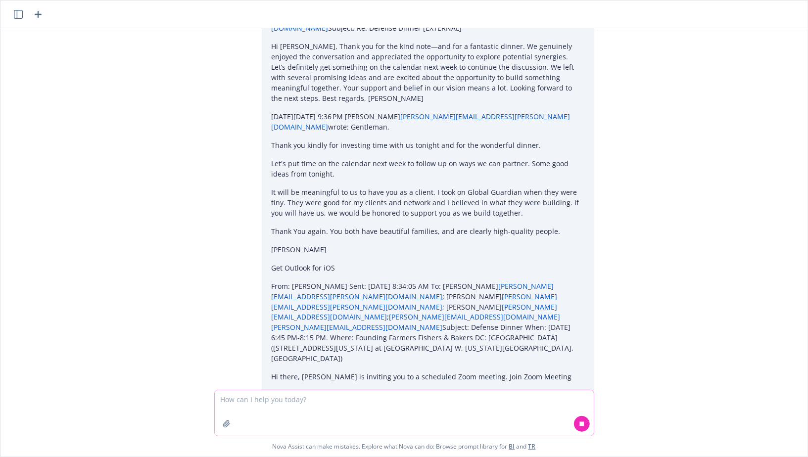
scroll to position [973, 0]
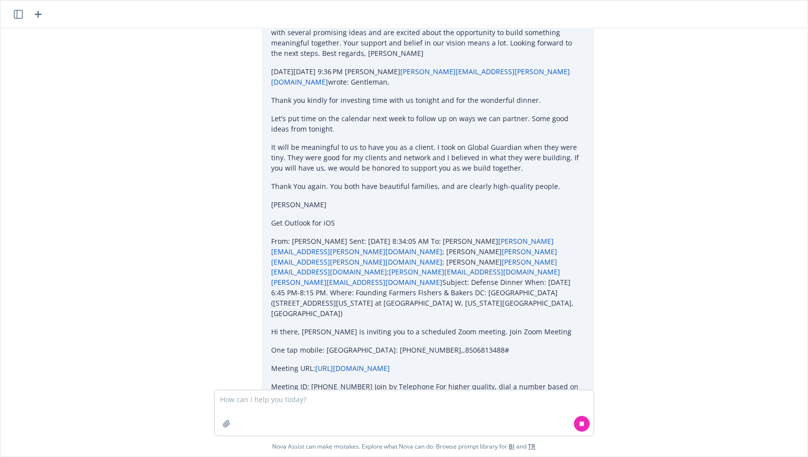
drag, startPoint x: 225, startPoint y: 340, endPoint x: 321, endPoint y: 366, distance: 99.4
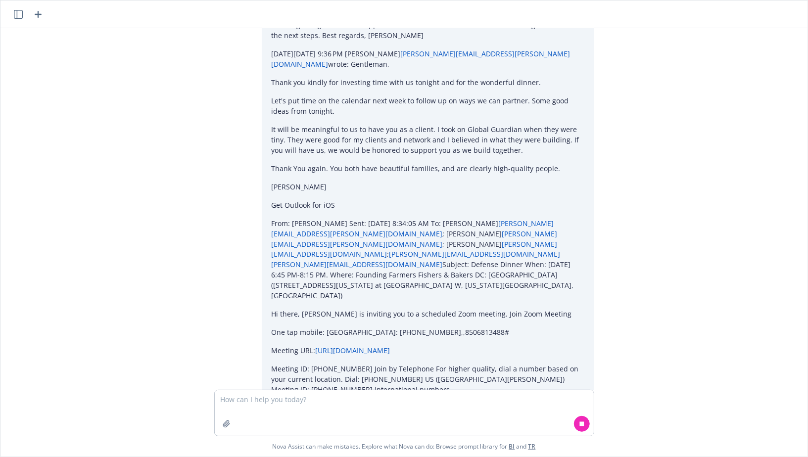
scroll to position [1001, 0]
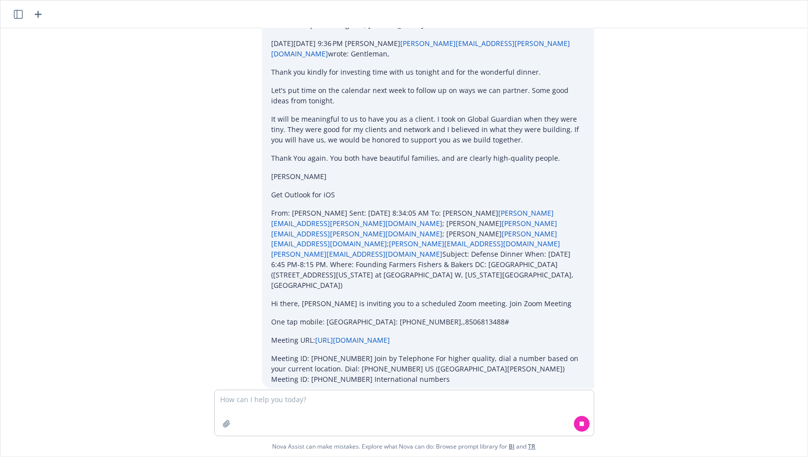
drag, startPoint x: 222, startPoint y: 349, endPoint x: 325, endPoint y: 358, distance: 103.3
click at [325, 401] on div "Certainly! Here’s a polished, friendly, and professional follow-up message you …" at bounding box center [404, 452] width 380 height 102
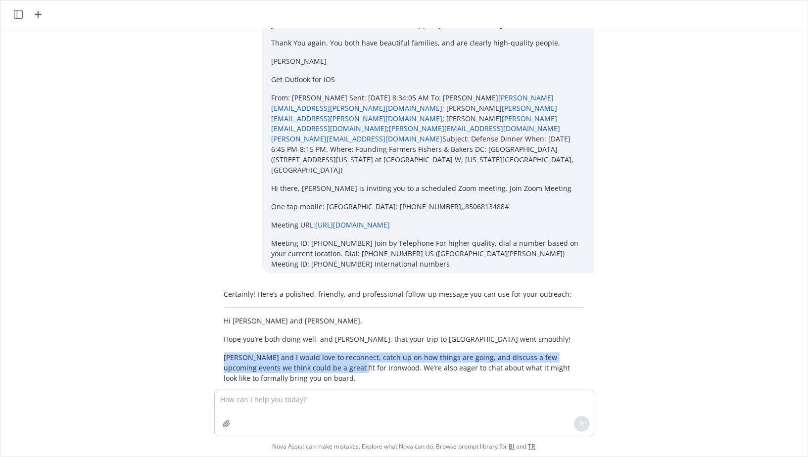
scroll to position [1135, 0]
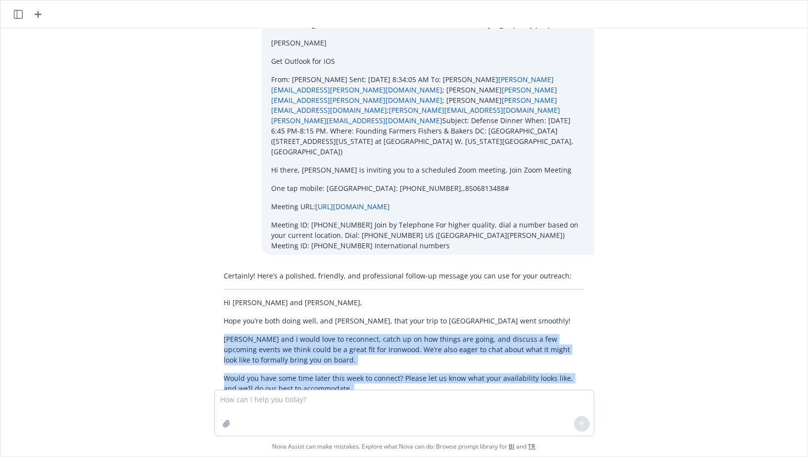
click at [271, 421] on p "Best, Marshall Williams M: (917) 386-5780" at bounding box center [404, 436] width 360 height 31
copy div "Andrew and I would love to reconnect, catch up on how things are going, and dis…"
